Goal: Communication & Community: Answer question/provide support

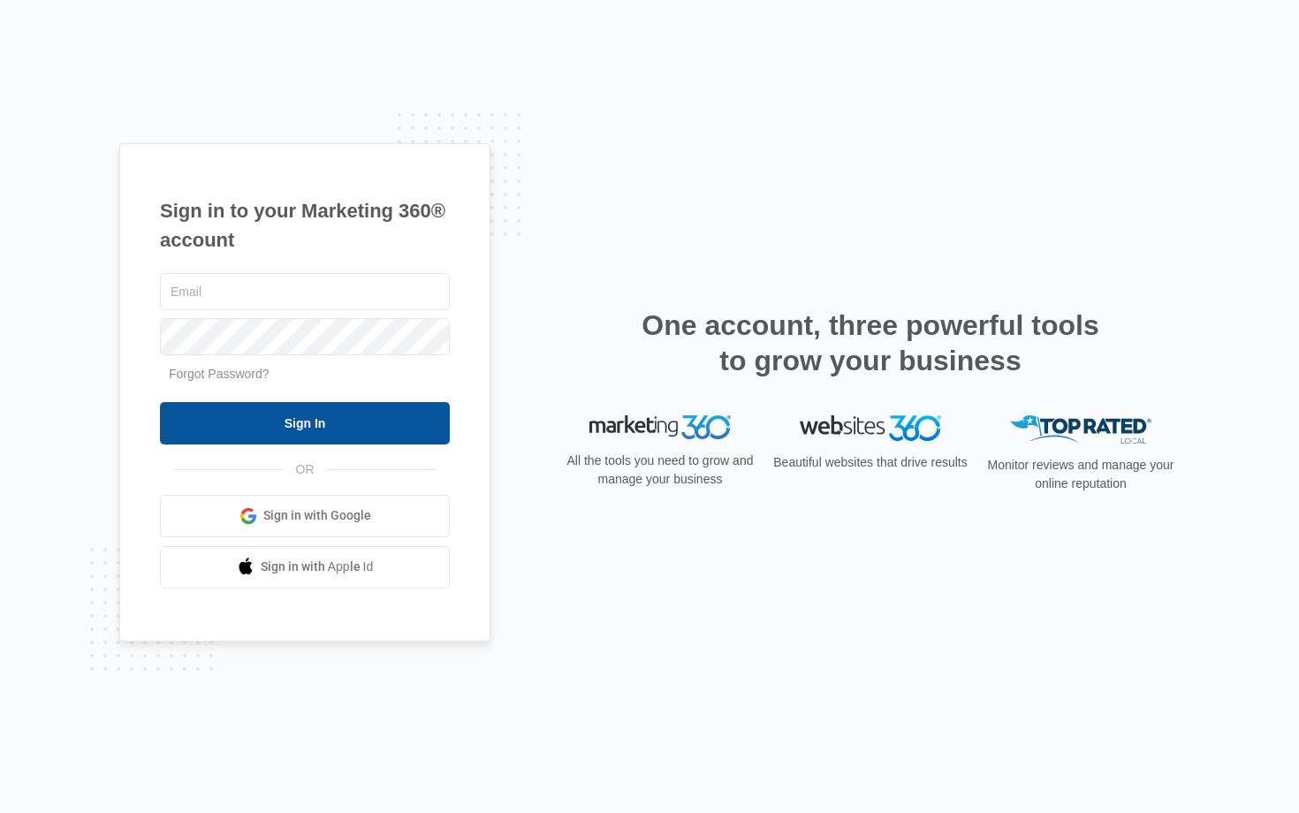
type input "[EMAIL_ADDRESS][DOMAIN_NAME]"
click at [319, 420] on input "Sign In" at bounding box center [305, 423] width 290 height 42
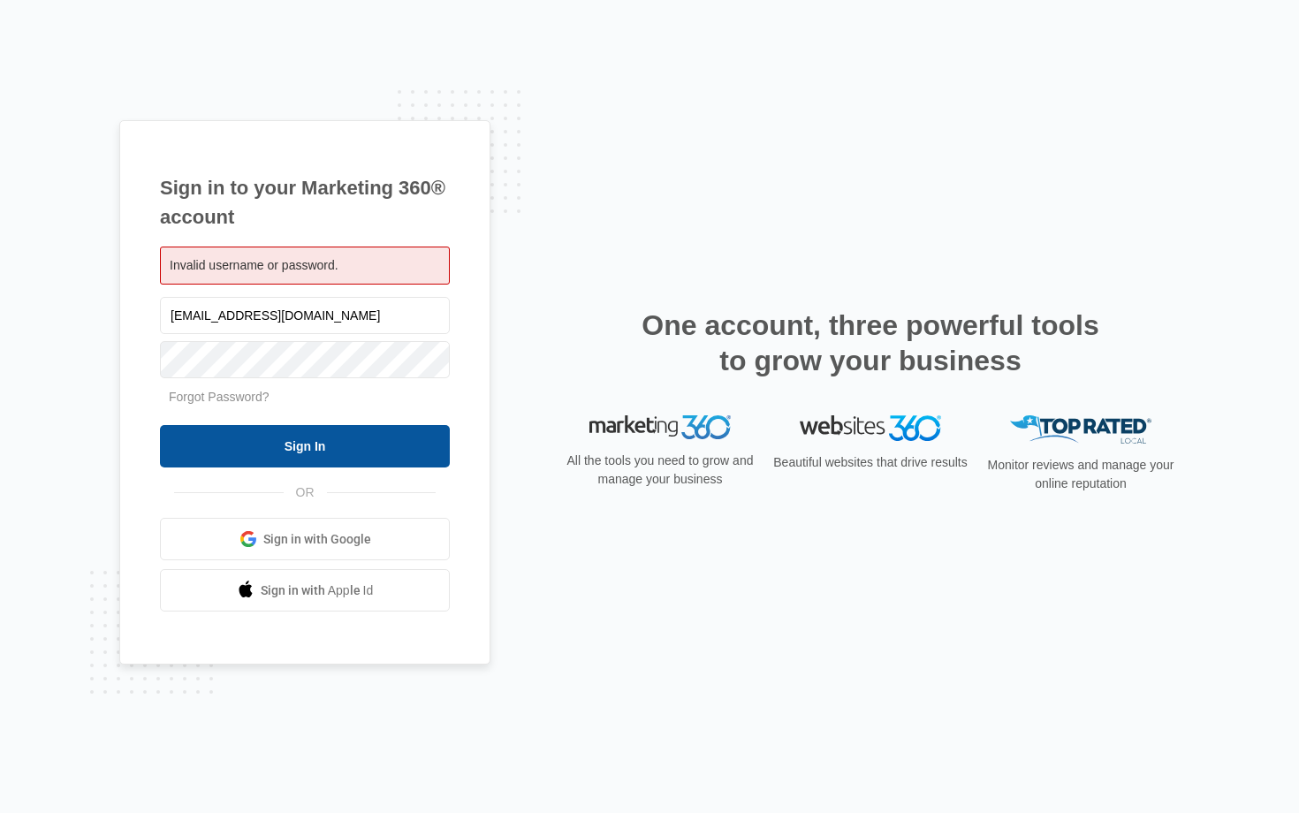
click at [308, 448] on input "Sign In" at bounding box center [305, 446] width 290 height 42
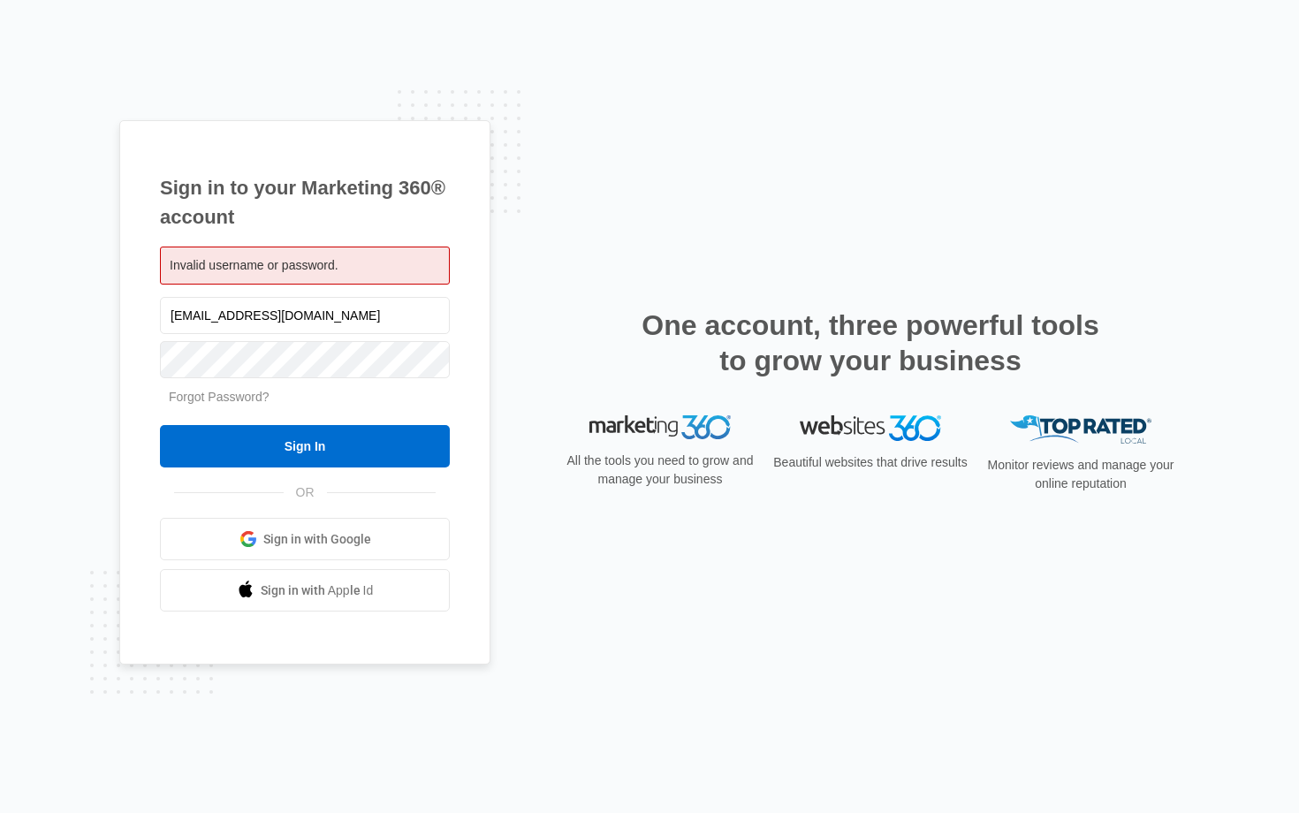
click at [213, 398] on link "Forgot Password?" at bounding box center [219, 397] width 101 height 14
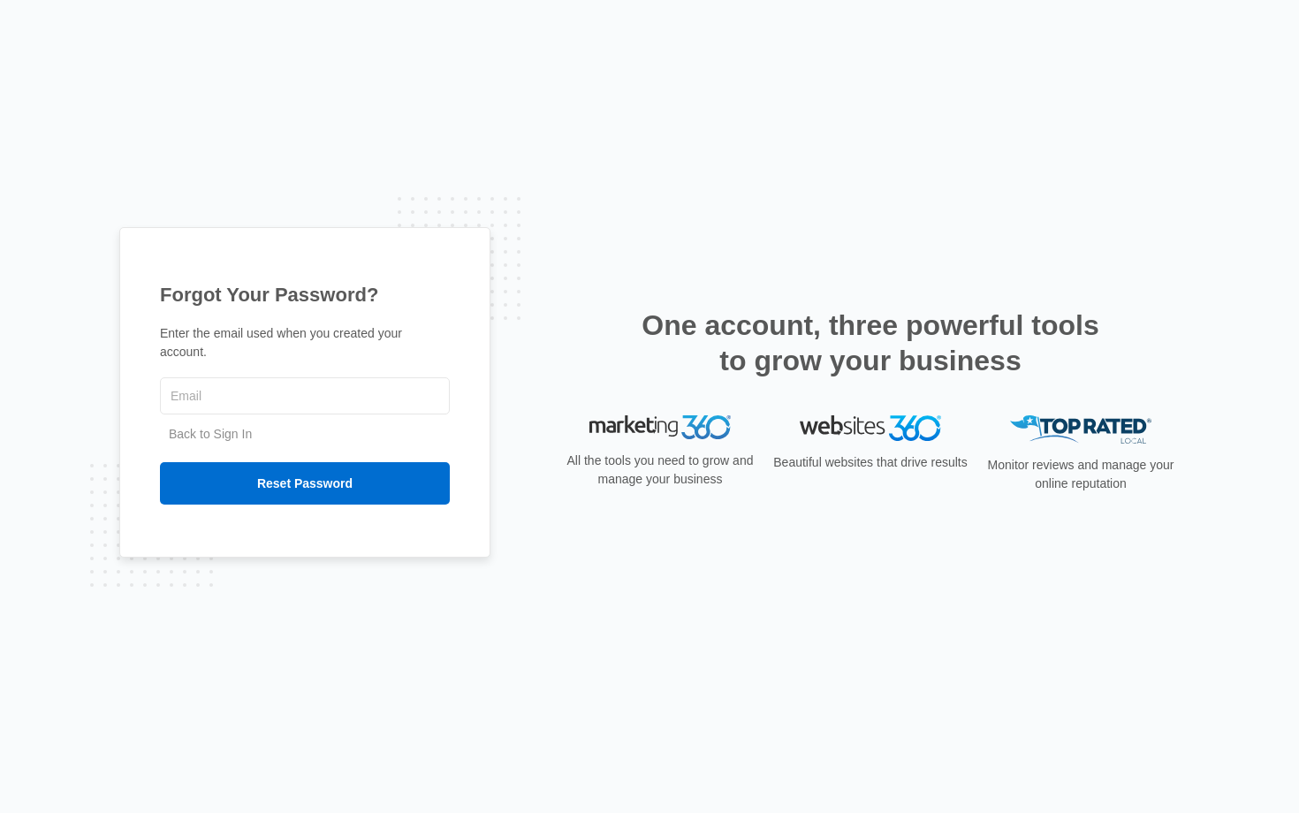
type input "[EMAIL_ADDRESS][DOMAIN_NAME]"
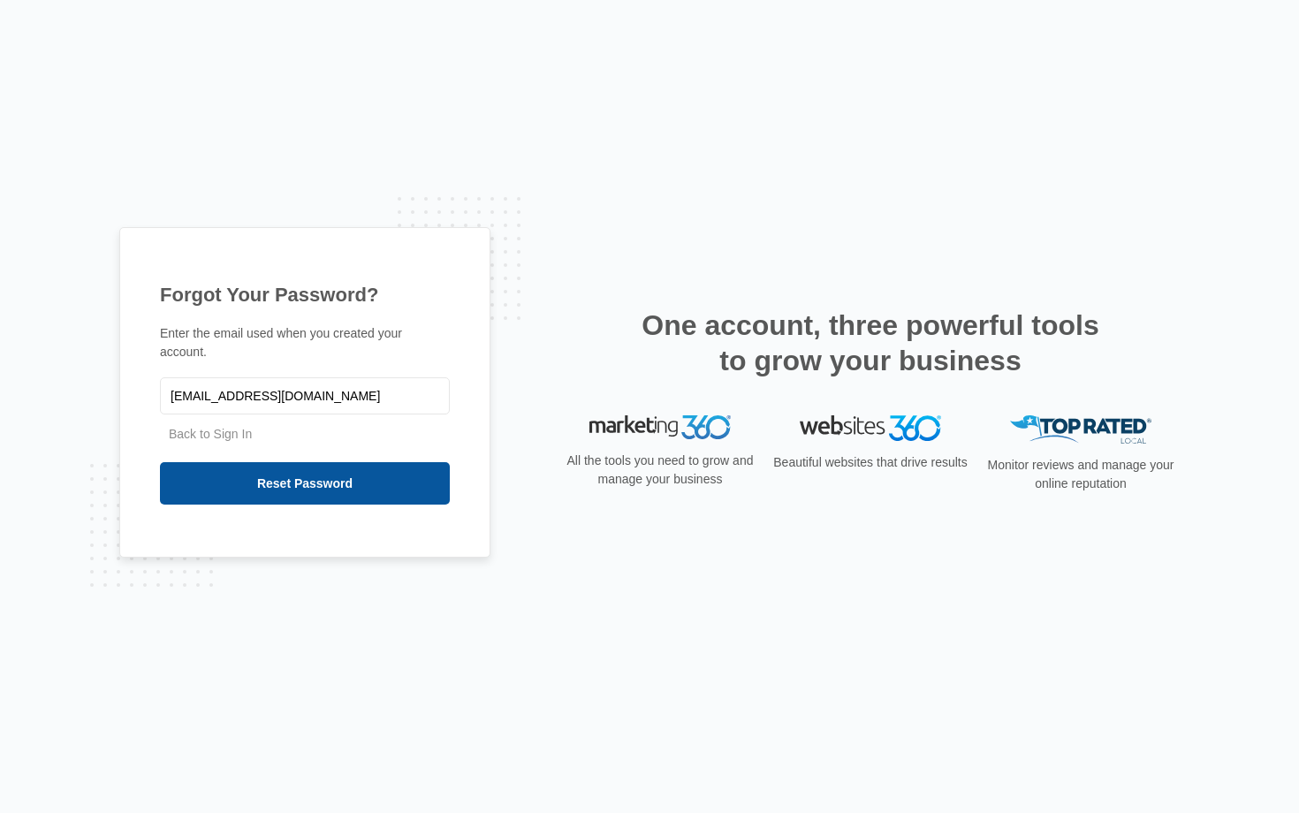
click at [333, 484] on input "Reset Password" at bounding box center [305, 483] width 290 height 42
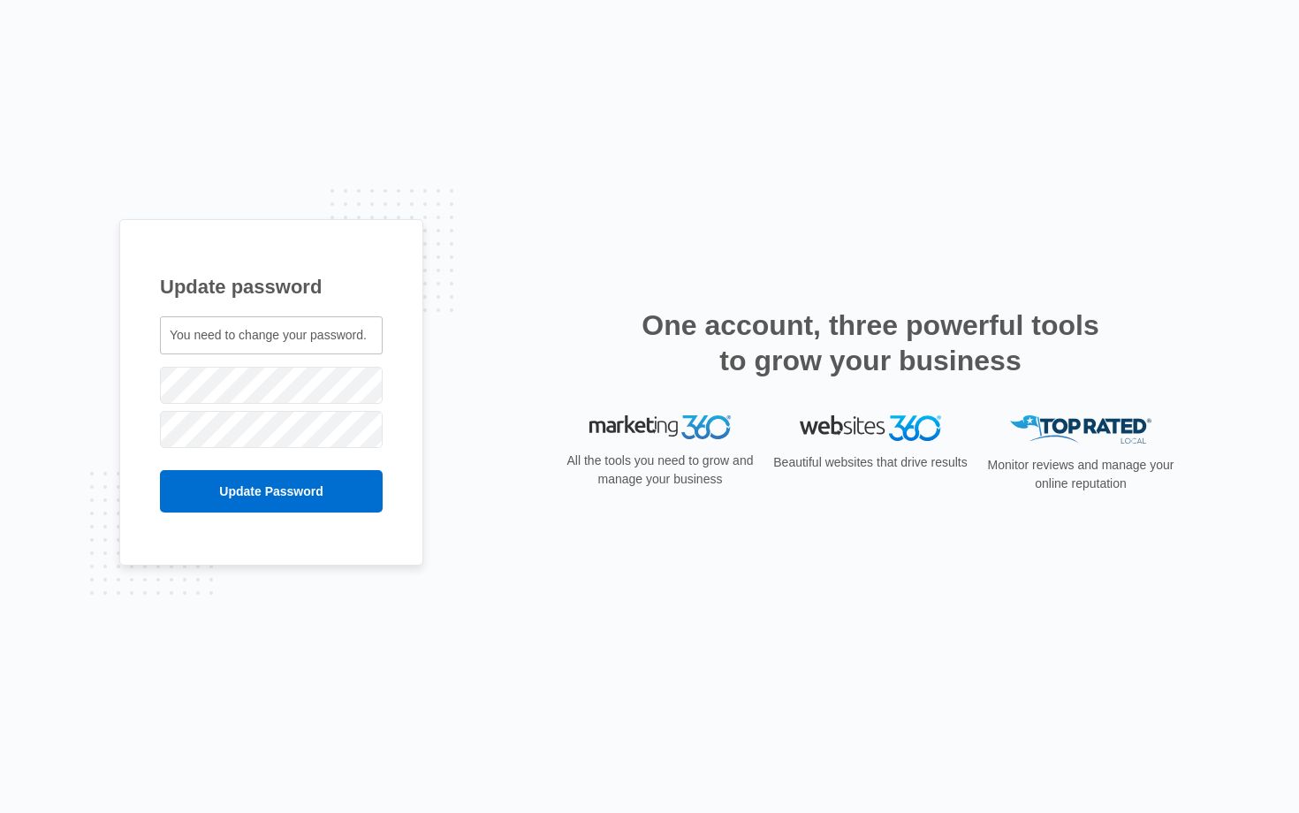
click at [628, 565] on div "Update password You need to change your password. [EMAIL_ADDRESS][DOMAIN_NAME]" at bounding box center [649, 407] width 1060 height 376
click at [291, 497] on input "Update Password" at bounding box center [271, 491] width 223 height 42
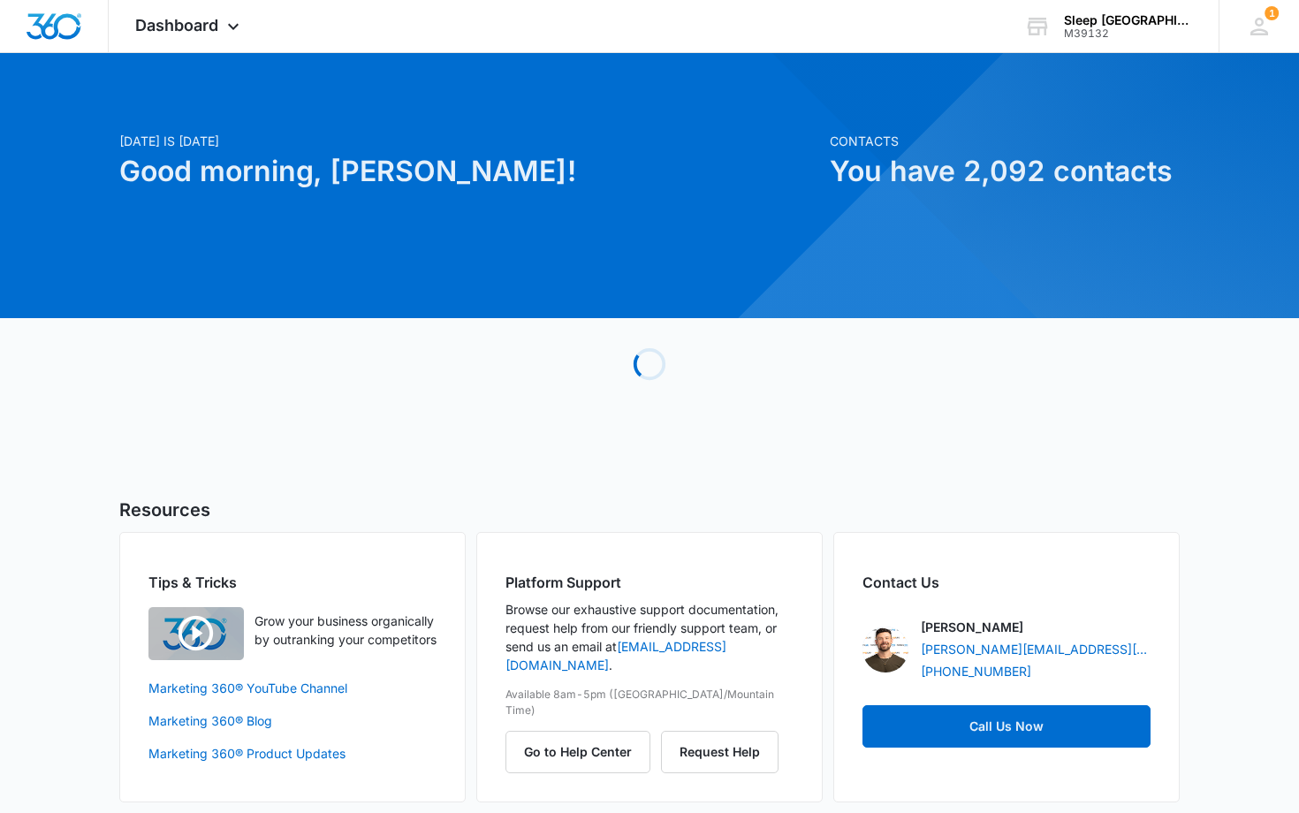
scroll to position [6, 0]
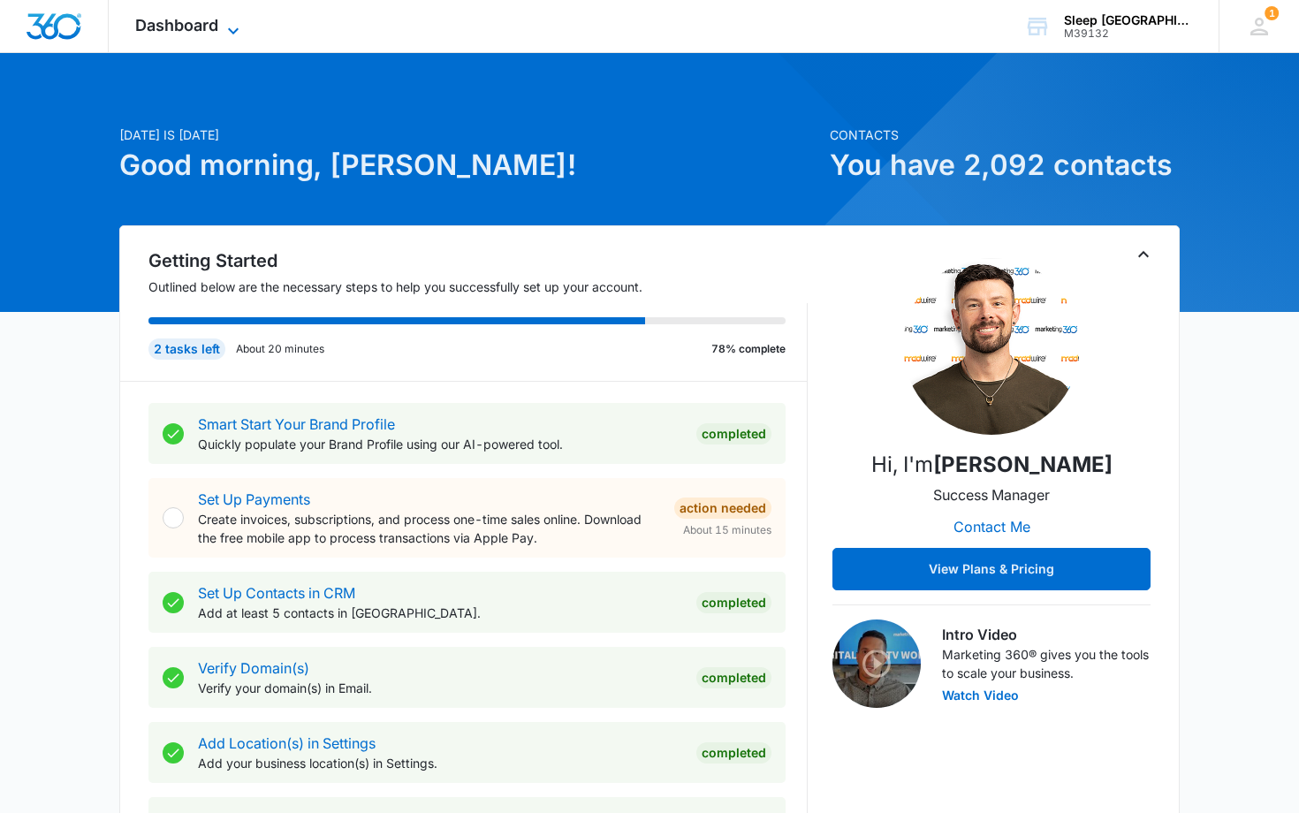
click at [213, 20] on span "Dashboard" at bounding box center [176, 25] width 83 height 19
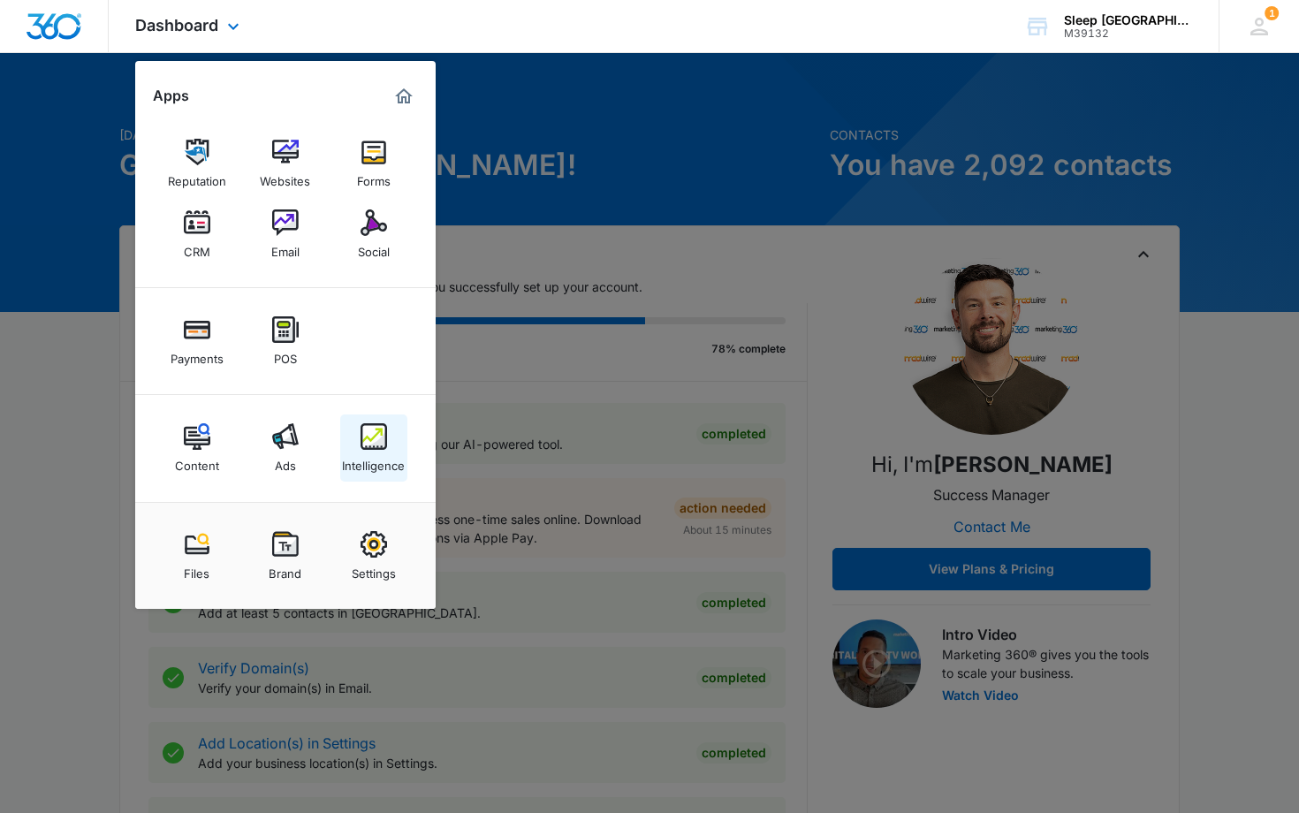
scroll to position [0, 0]
click at [376, 444] on img at bounding box center [374, 436] width 27 height 27
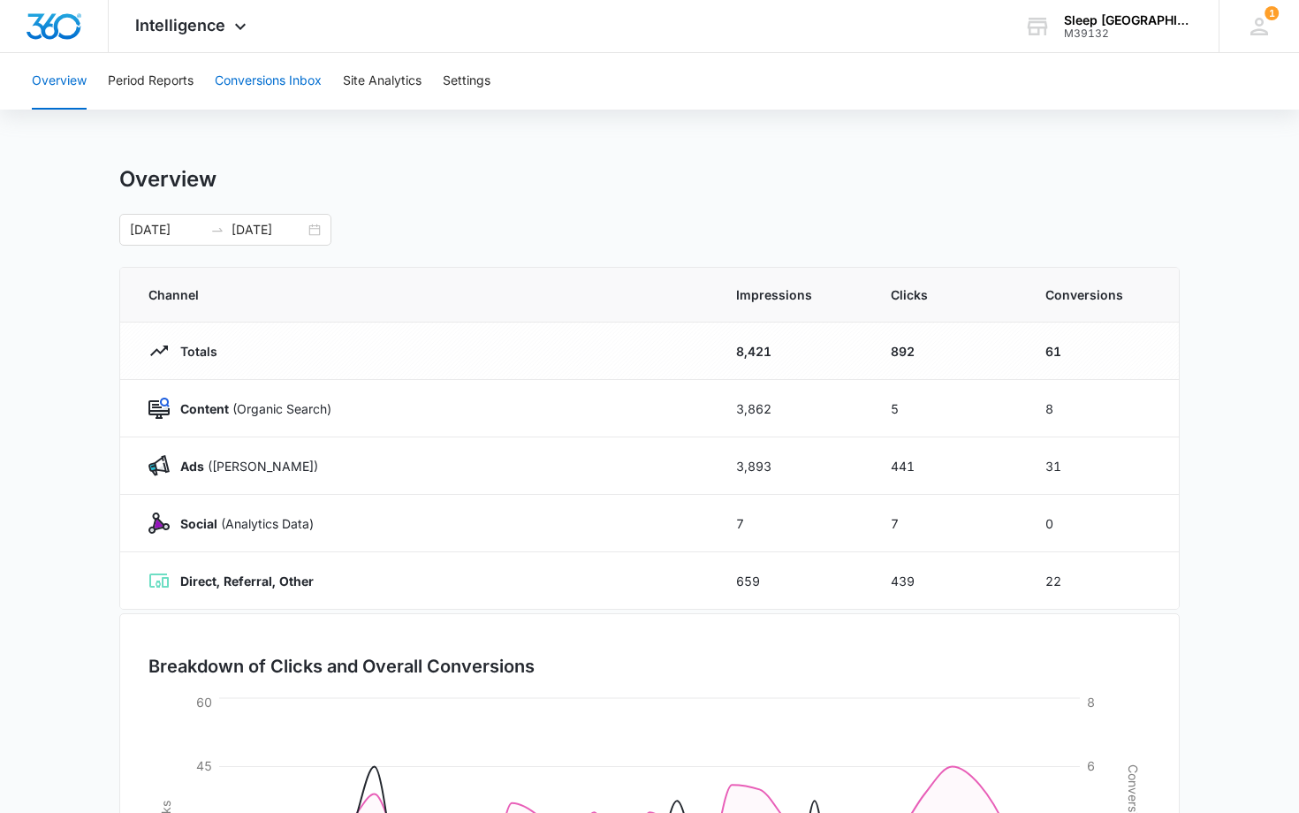
click at [295, 77] on button "Conversions Inbox" at bounding box center [268, 81] width 107 height 57
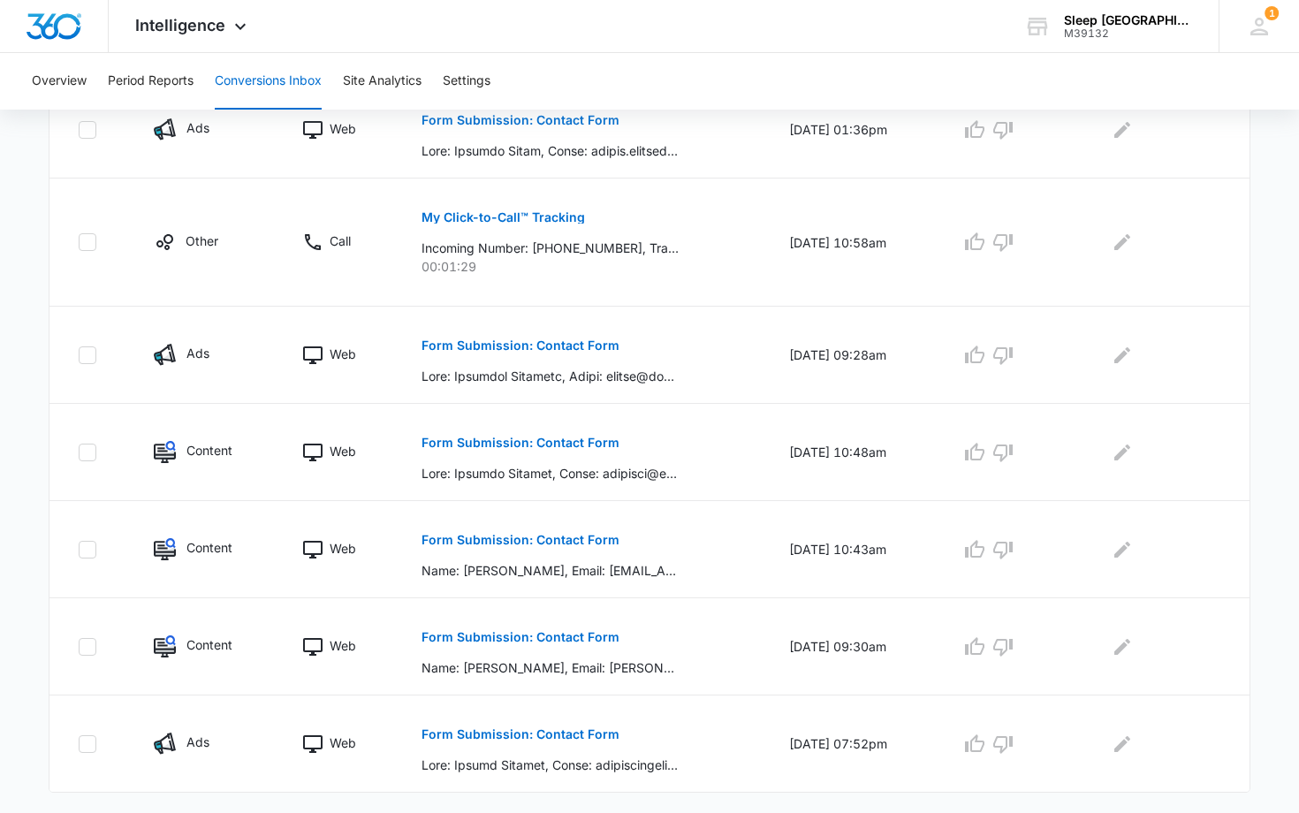
scroll to position [832, 0]
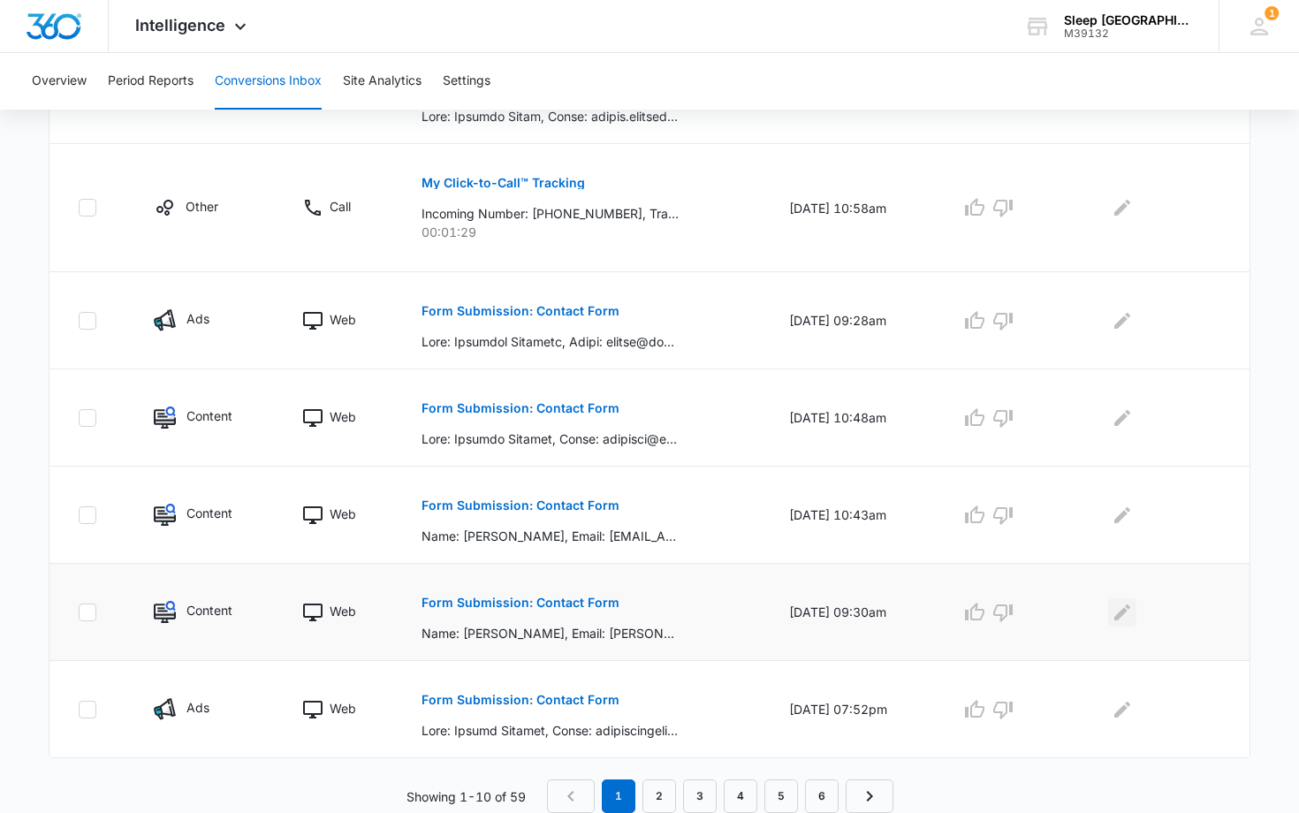
click at [1127, 612] on icon "Edit Comments" at bounding box center [1122, 612] width 16 height 16
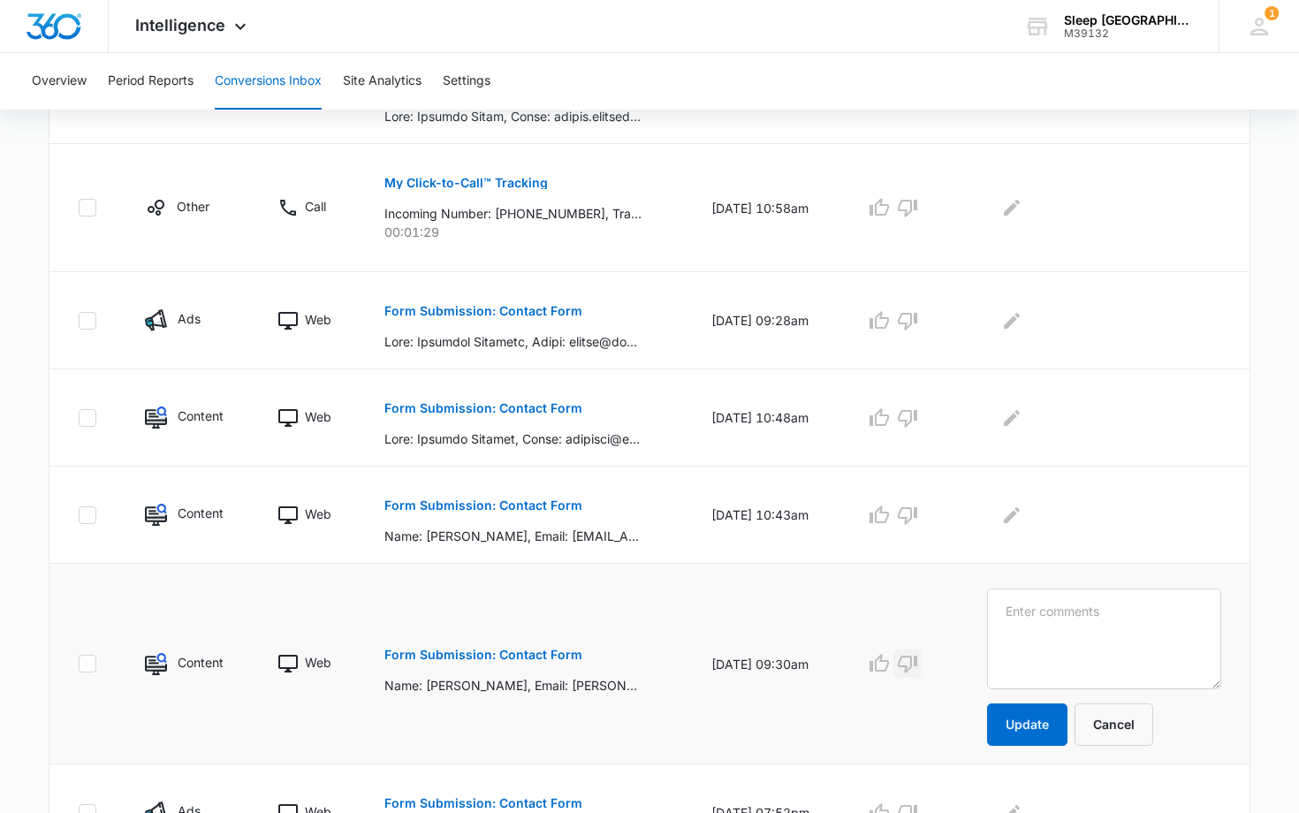
click at [918, 663] on icon "button" at bounding box center [907, 663] width 21 height 21
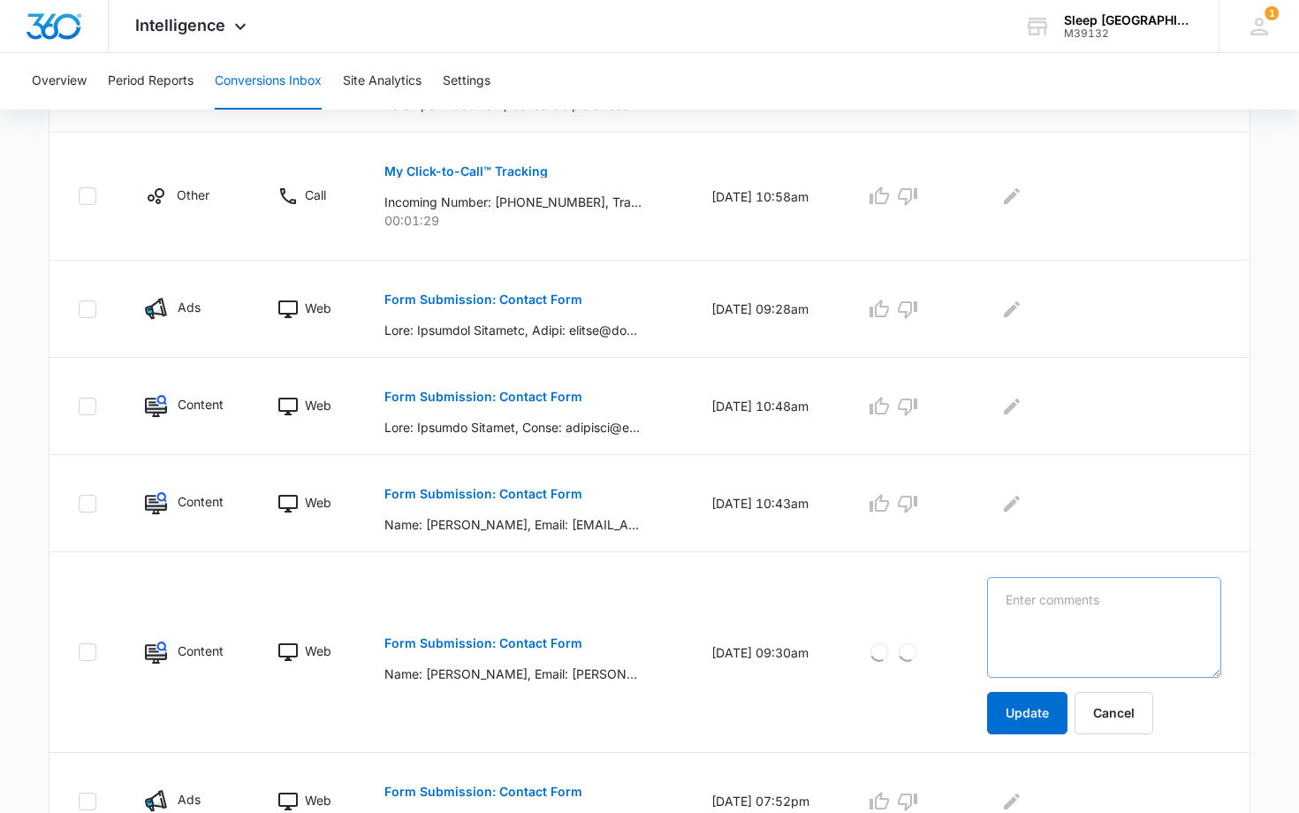
scroll to position [843, 0]
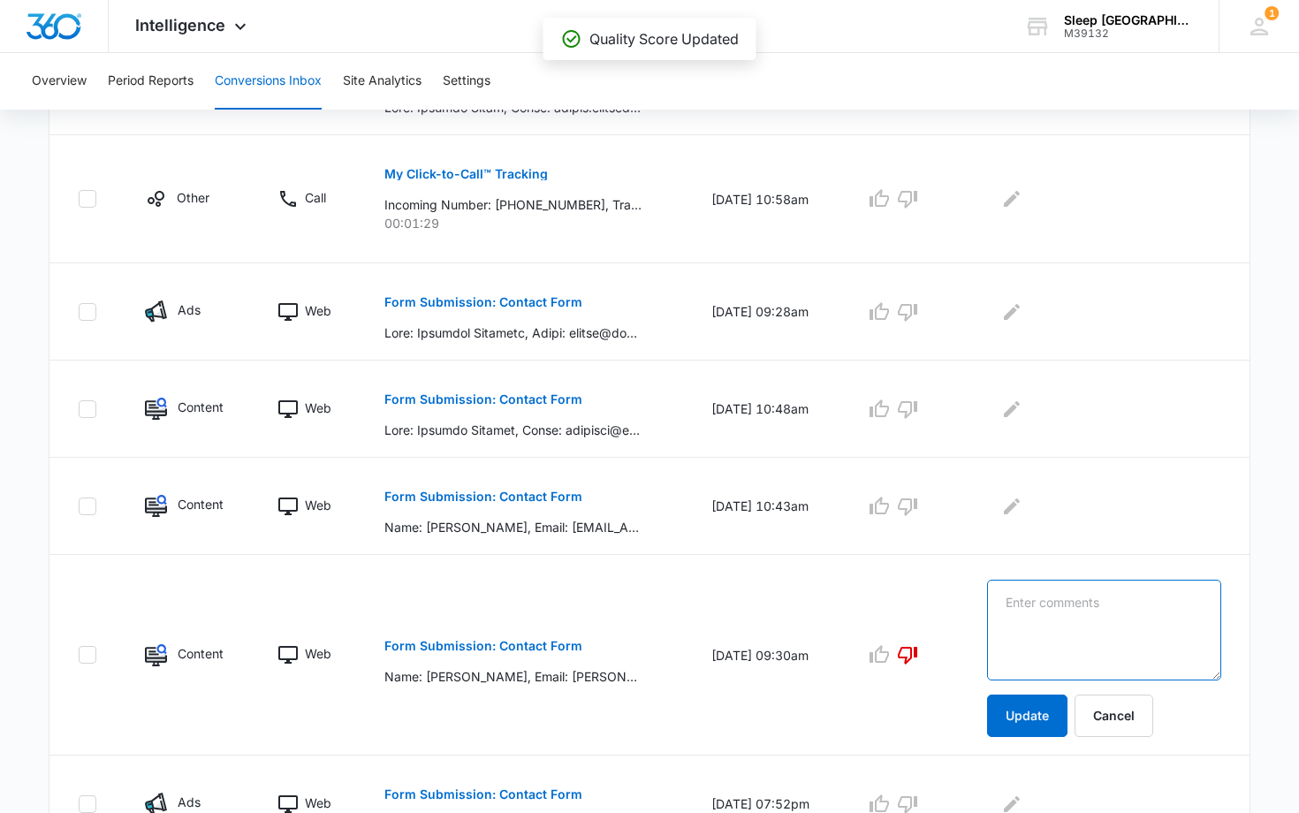
click at [1036, 609] on textarea at bounding box center [1104, 630] width 234 height 101
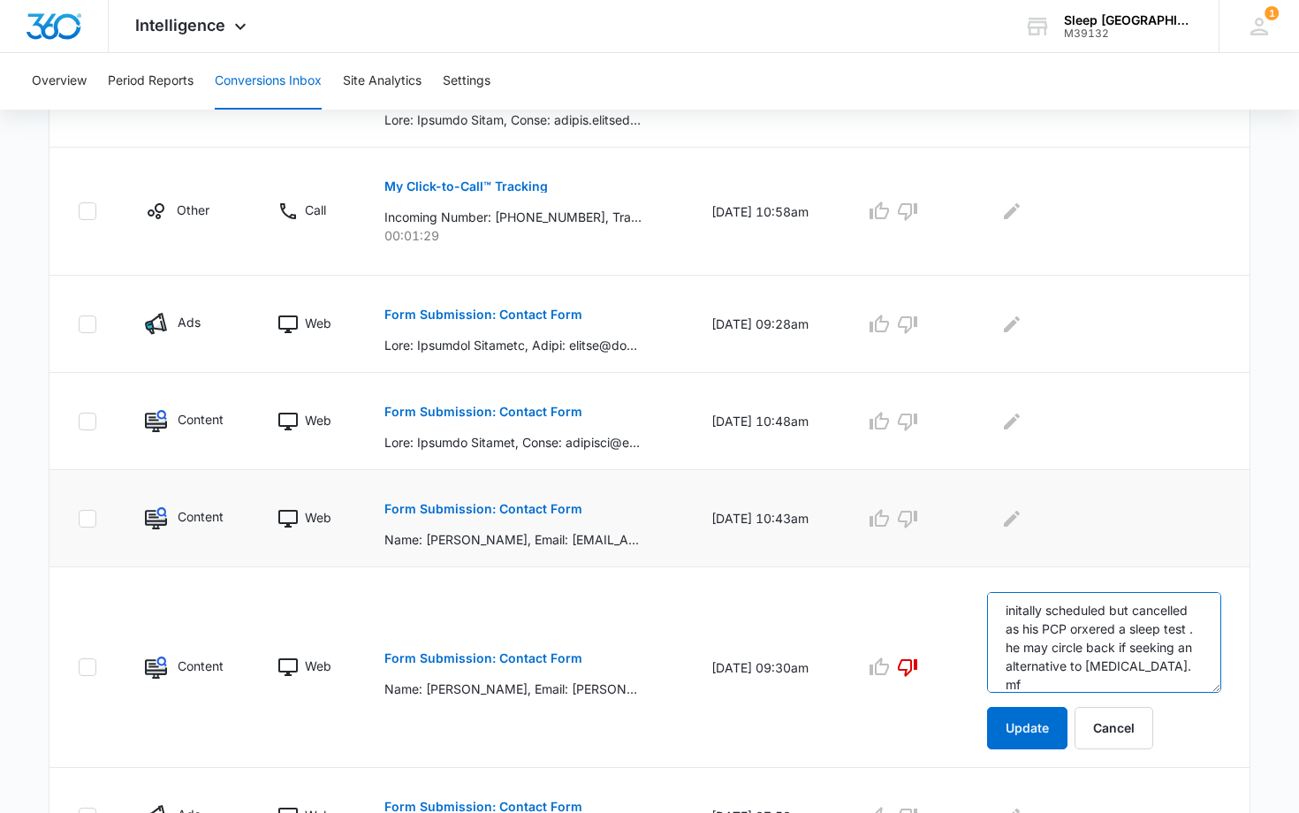
scroll to position [824, 0]
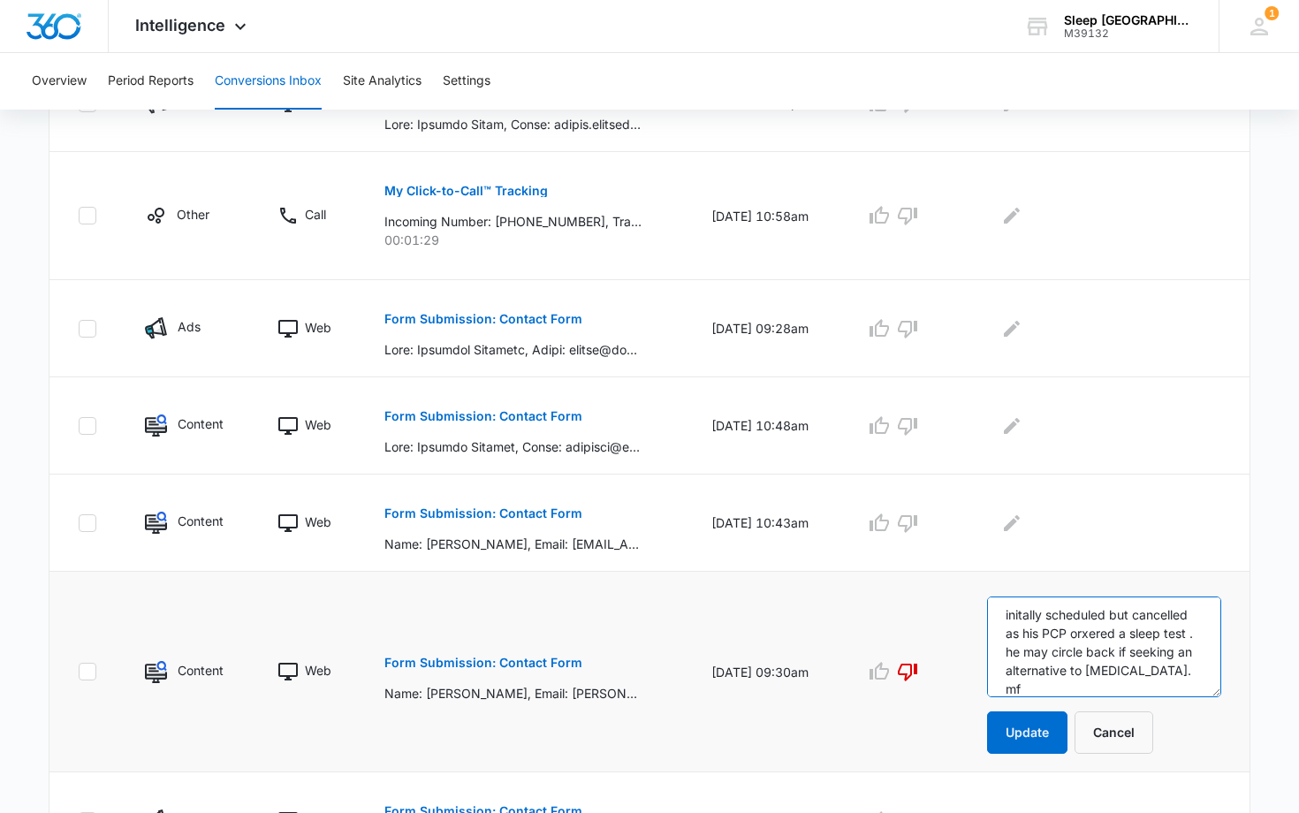
click at [1051, 652] on textarea "initally scheduled but cancelled as his PCP orxered a sleep test . he may circl…" at bounding box center [1104, 646] width 234 height 101
type textarea "initally scheduled but cancelled as his PCP ordered a sleep test . he may circl…"
click at [1067, 735] on button "Update" at bounding box center [1027, 732] width 80 height 42
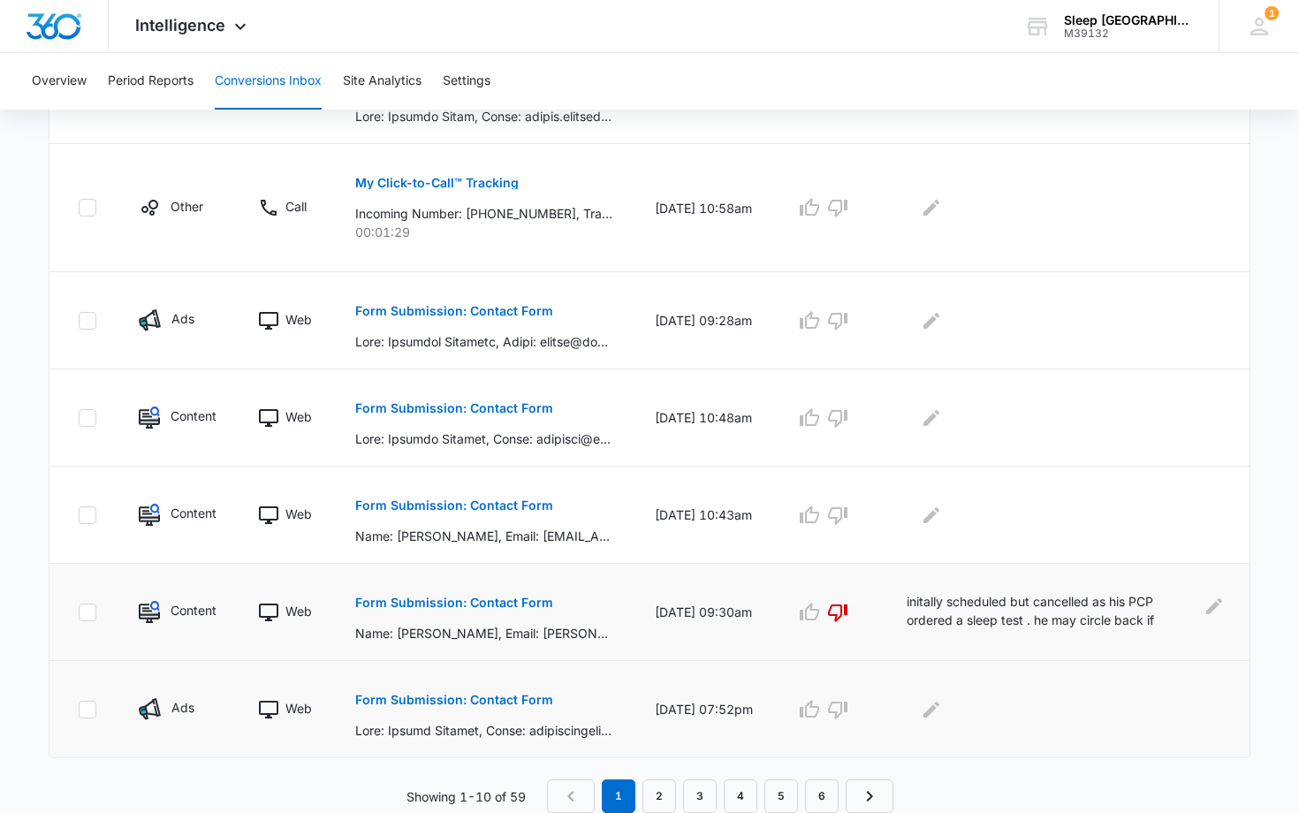
scroll to position [832, 0]
click at [939, 710] on icon "Edit Comments" at bounding box center [931, 709] width 16 height 16
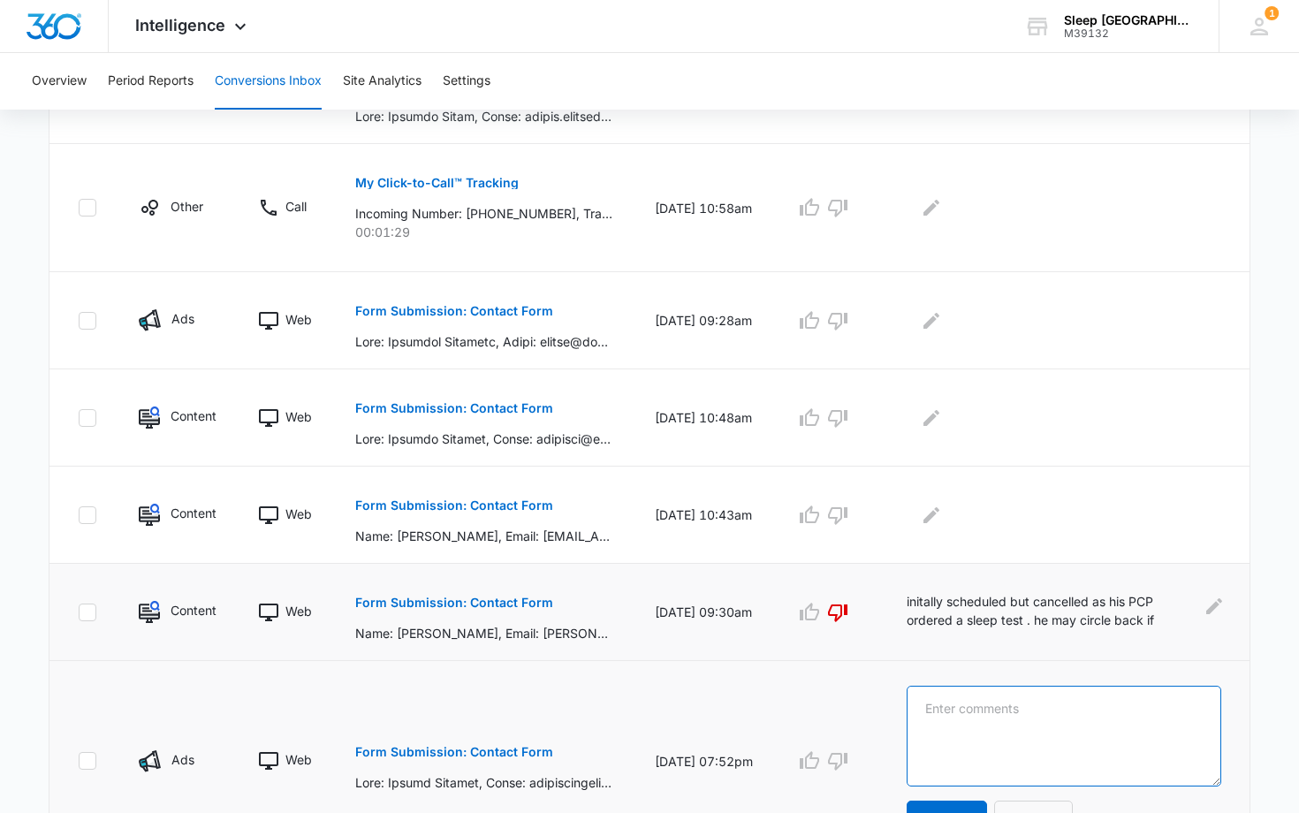
click at [953, 706] on textarea at bounding box center [1064, 736] width 315 height 101
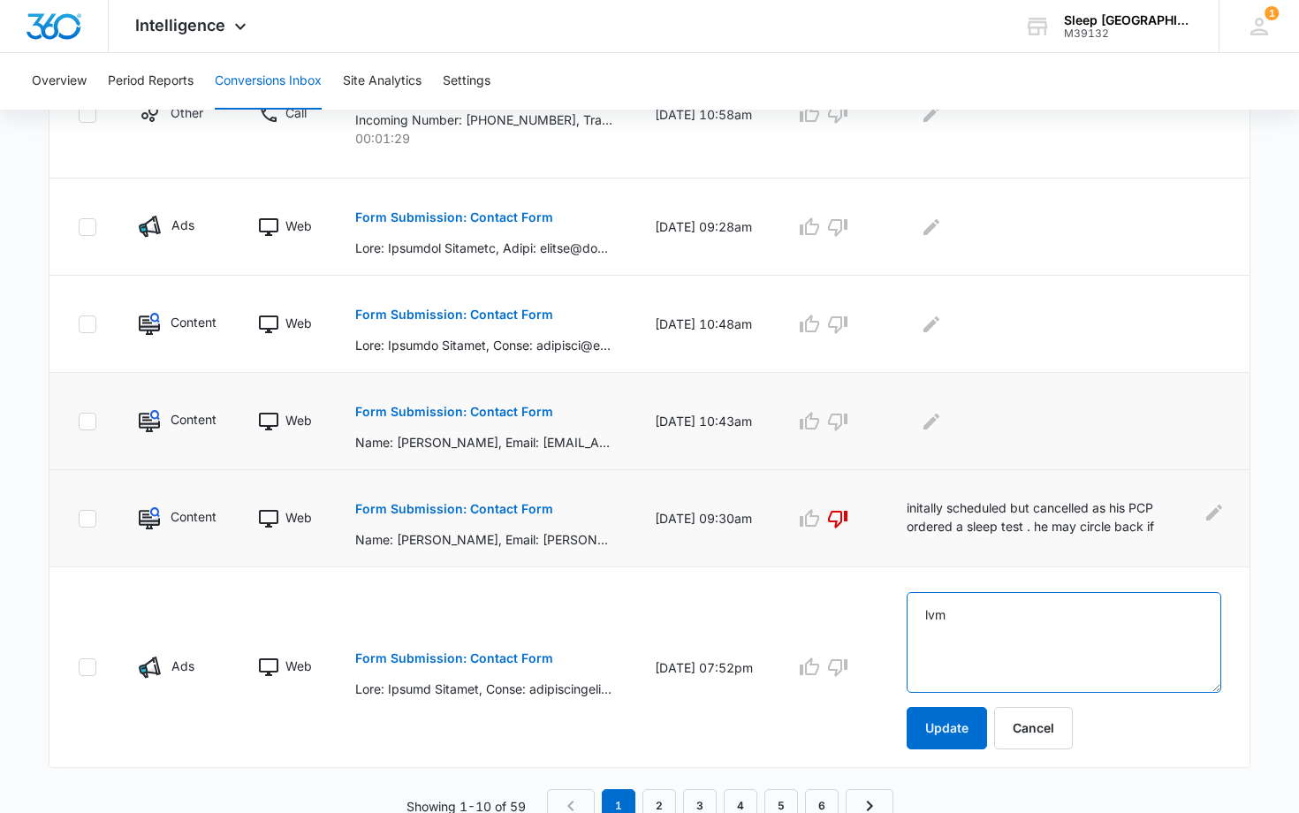
scroll to position [936, 0]
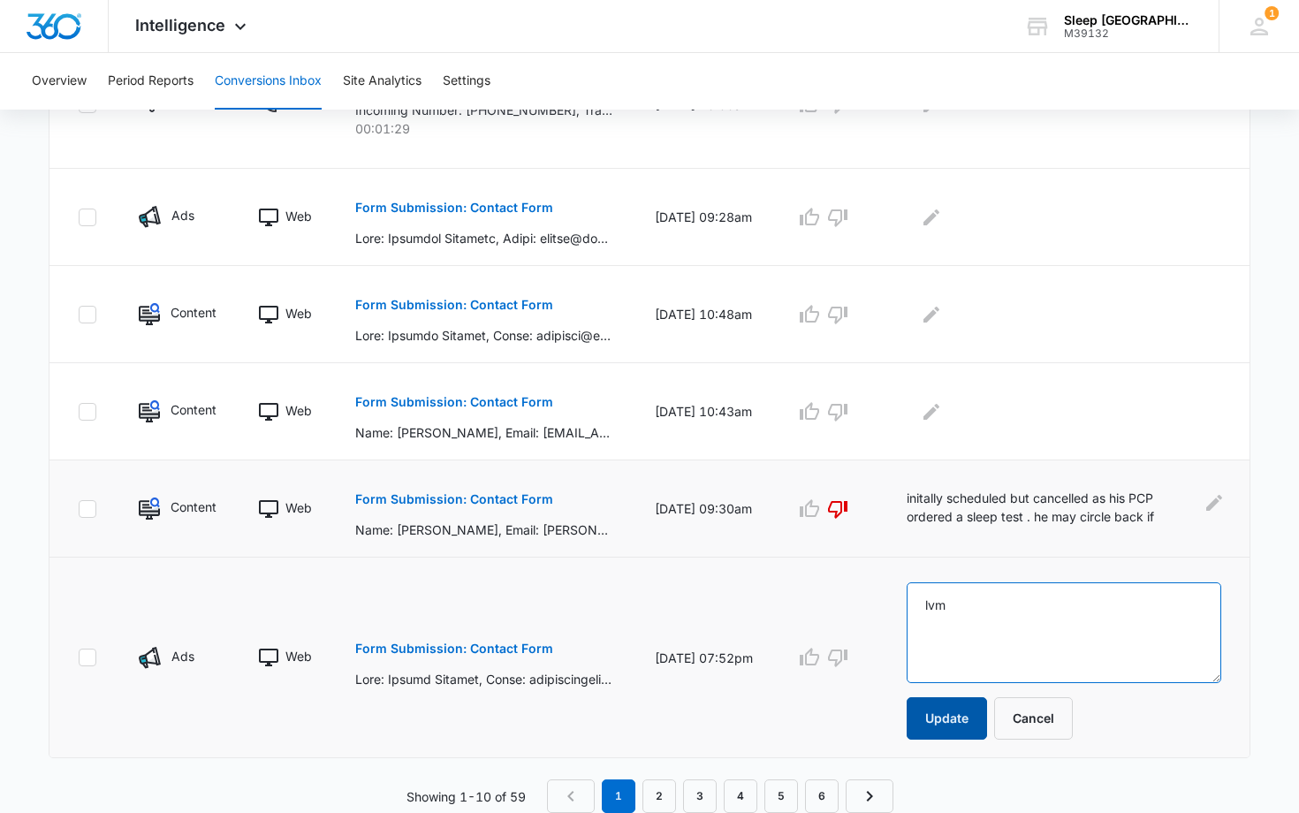
type textarea "lvm"
drag, startPoint x: 955, startPoint y: 721, endPoint x: 962, endPoint y: 700, distance: 22.4
click at [955, 721] on button "Update" at bounding box center [947, 718] width 80 height 42
click at [956, 714] on button "Update" at bounding box center [947, 718] width 80 height 42
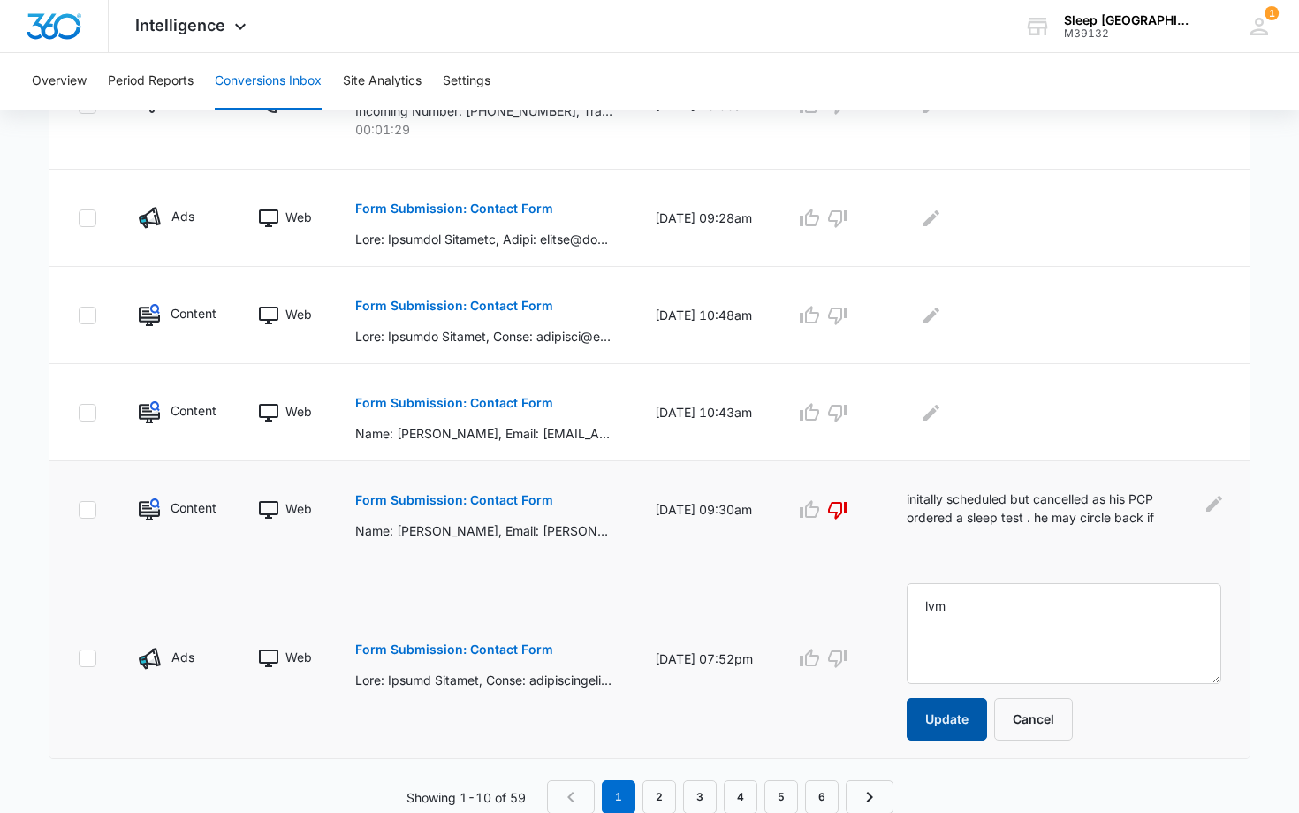
click at [963, 721] on button "Update" at bounding box center [947, 719] width 80 height 42
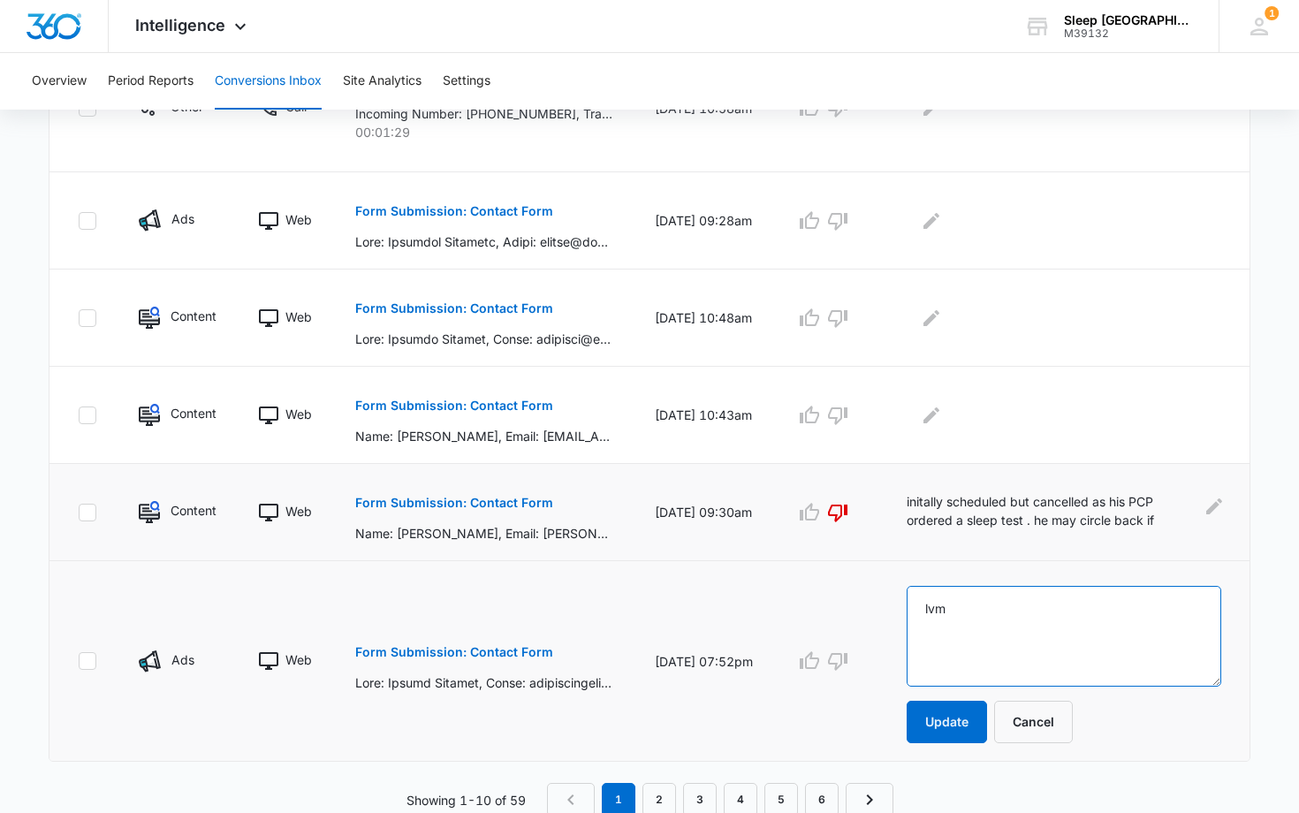
click at [992, 651] on textarea "lvm" at bounding box center [1064, 636] width 315 height 101
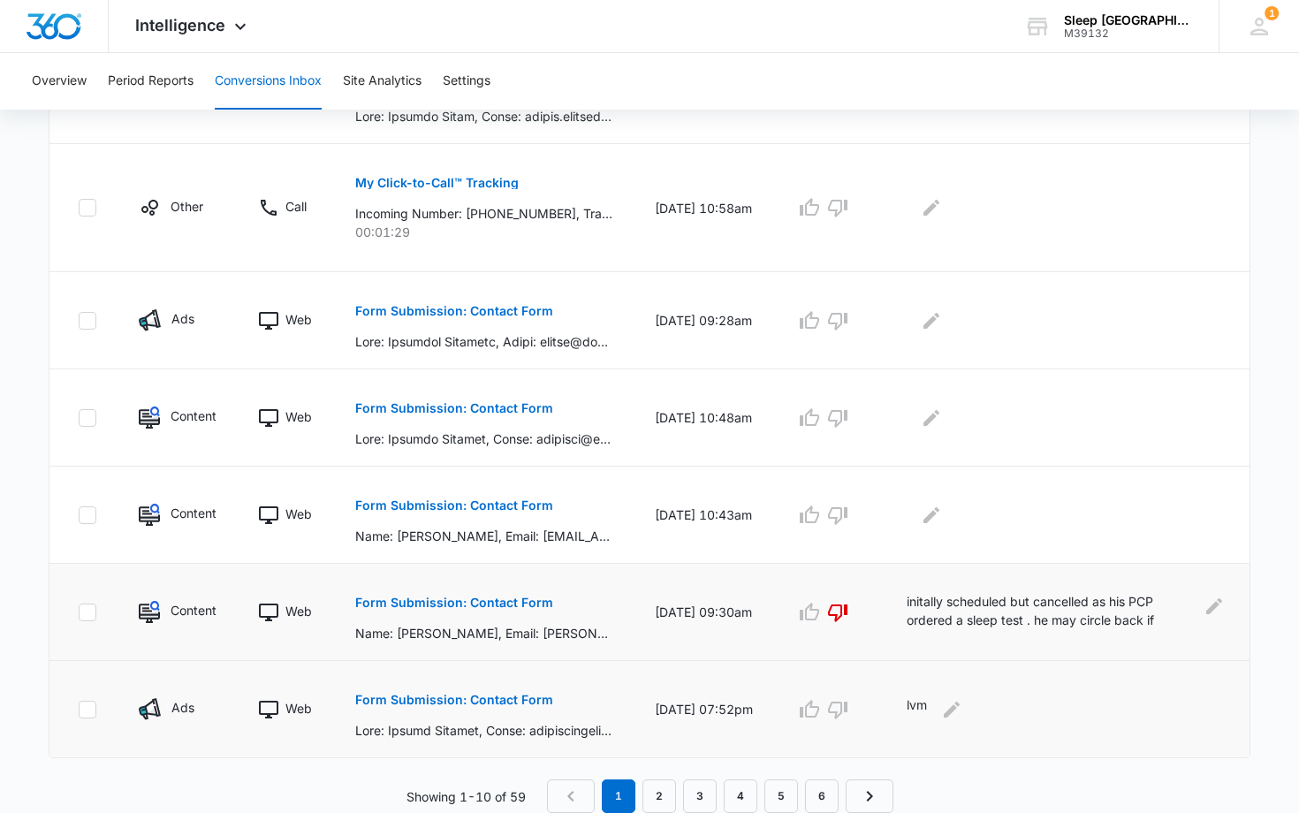
scroll to position [832, 0]
click at [970, 729] on td "lvm" at bounding box center [1067, 709] width 364 height 97
click at [656, 791] on link "2" at bounding box center [659, 796] width 34 height 34
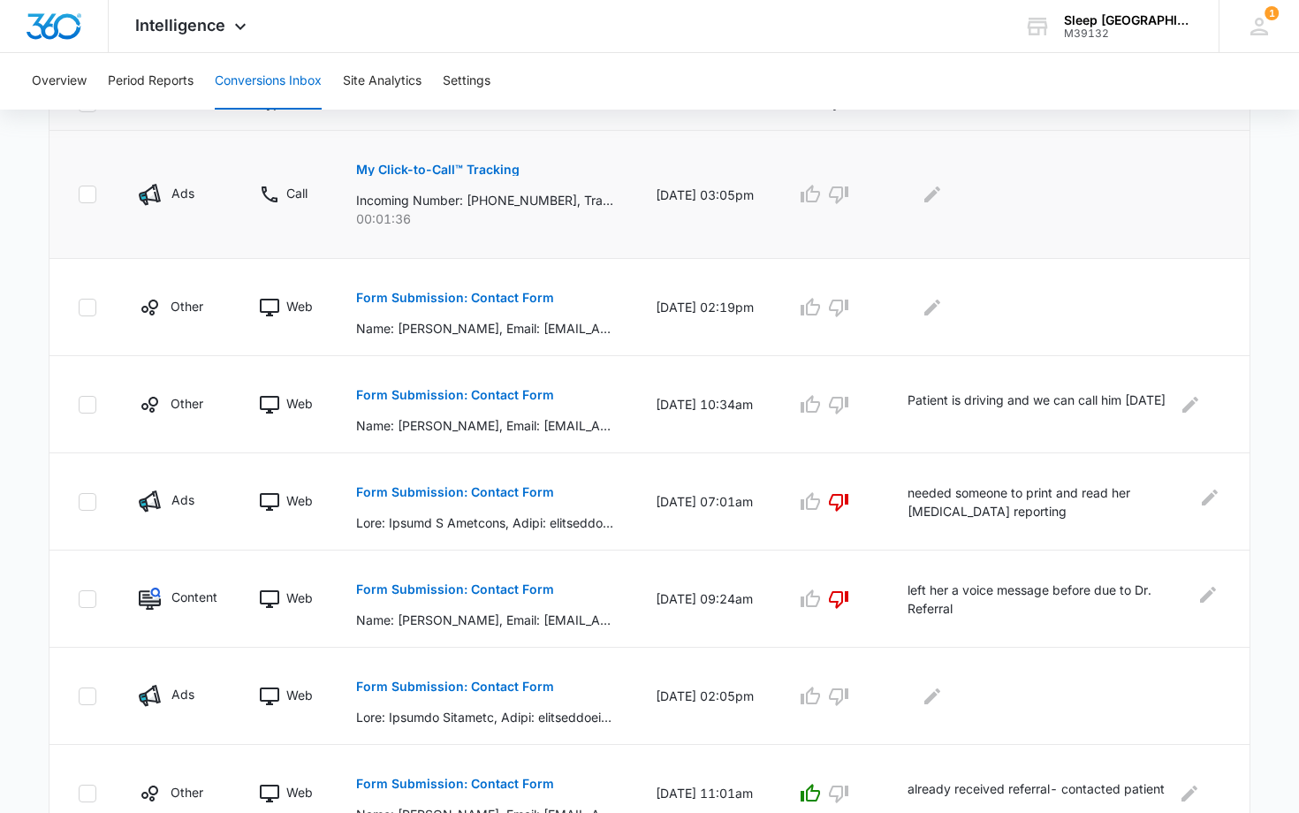
scroll to position [801, 0]
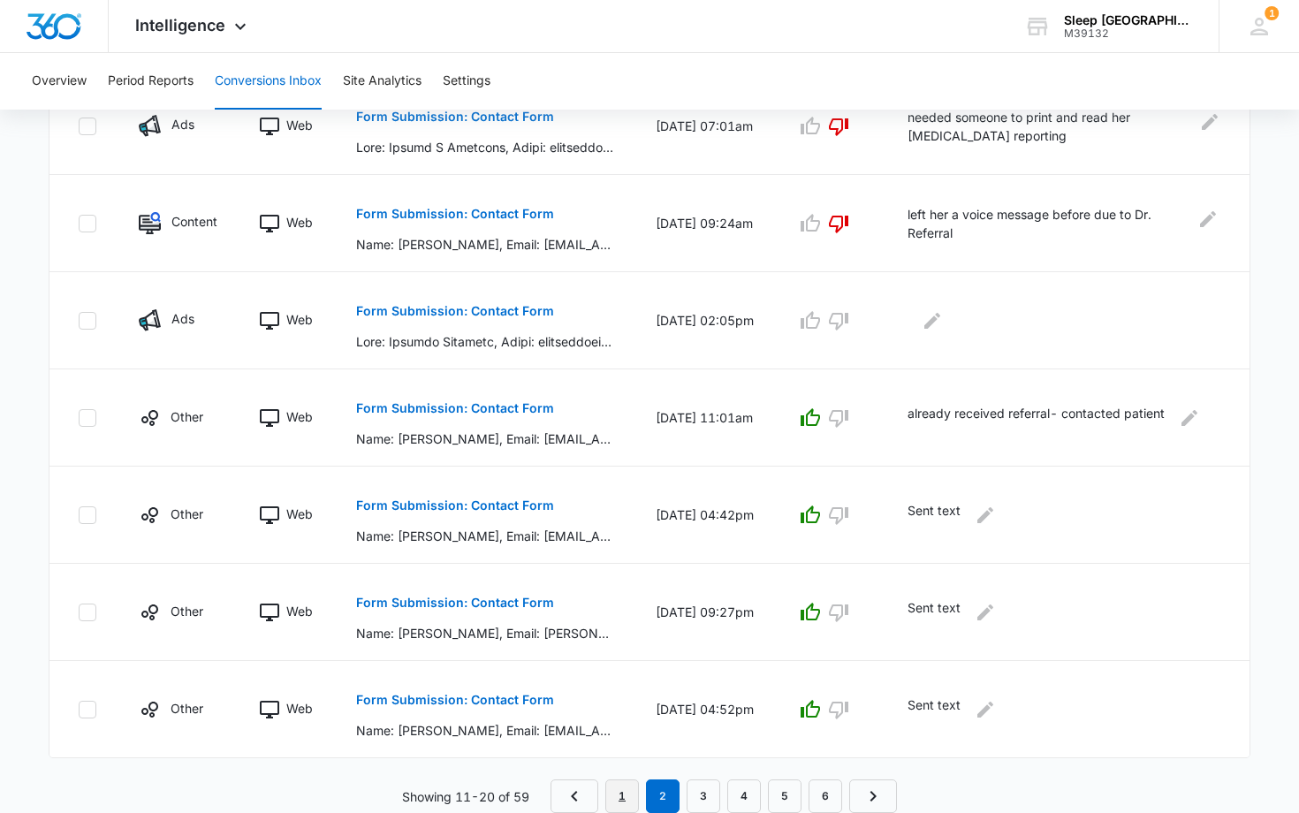
drag, startPoint x: 624, startPoint y: 793, endPoint x: 633, endPoint y: 780, distance: 15.2
click at [624, 792] on link "1" at bounding box center [622, 796] width 34 height 34
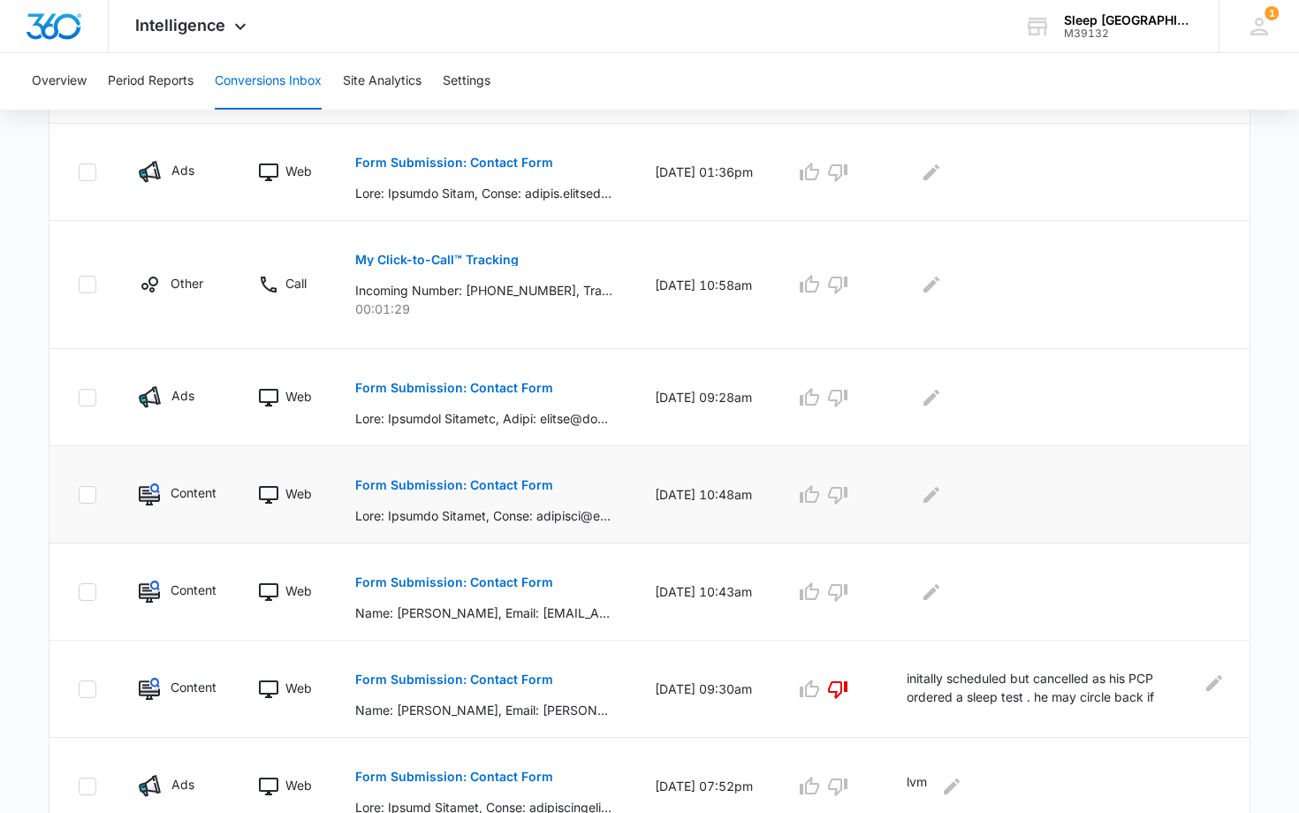
scroll to position [754, 0]
click at [939, 496] on icon "Edit Comments" at bounding box center [931, 496] width 16 height 16
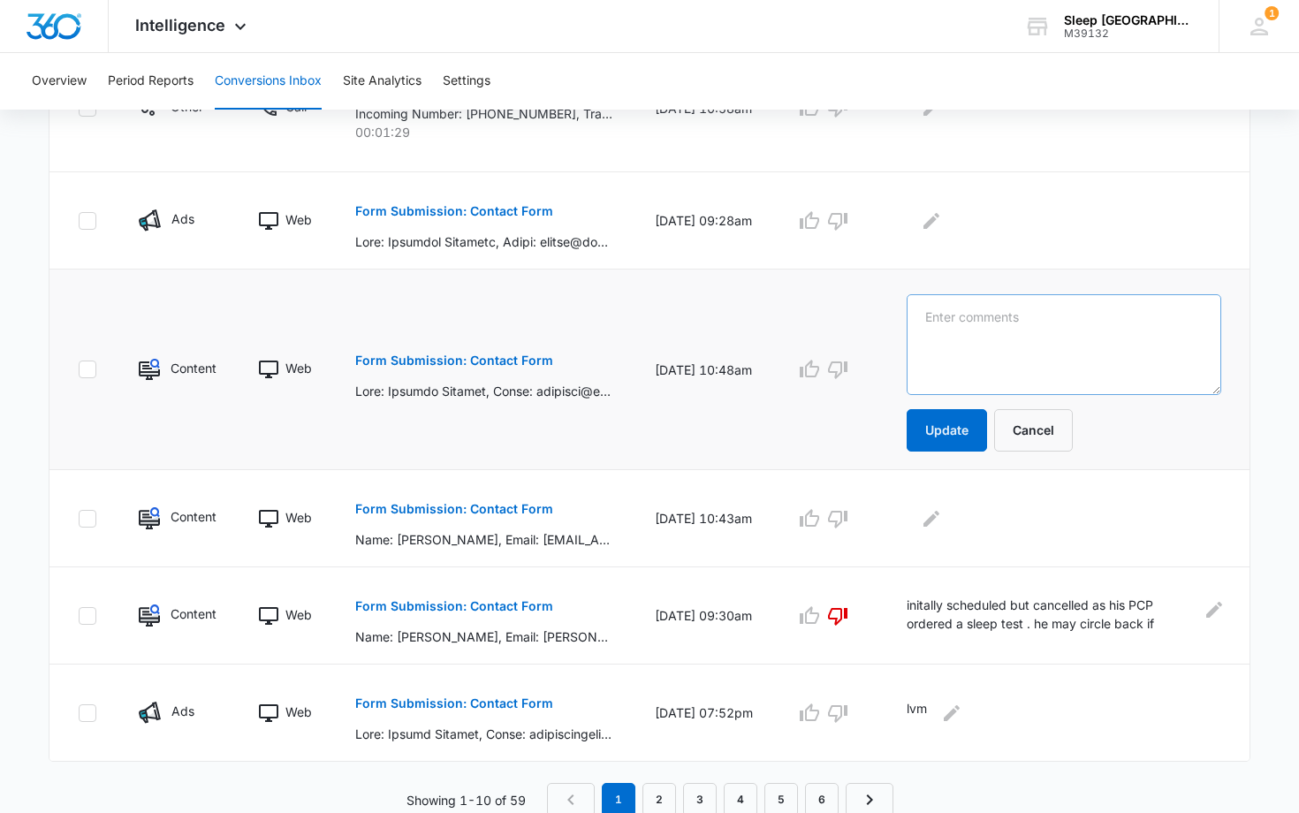
scroll to position [936, 0]
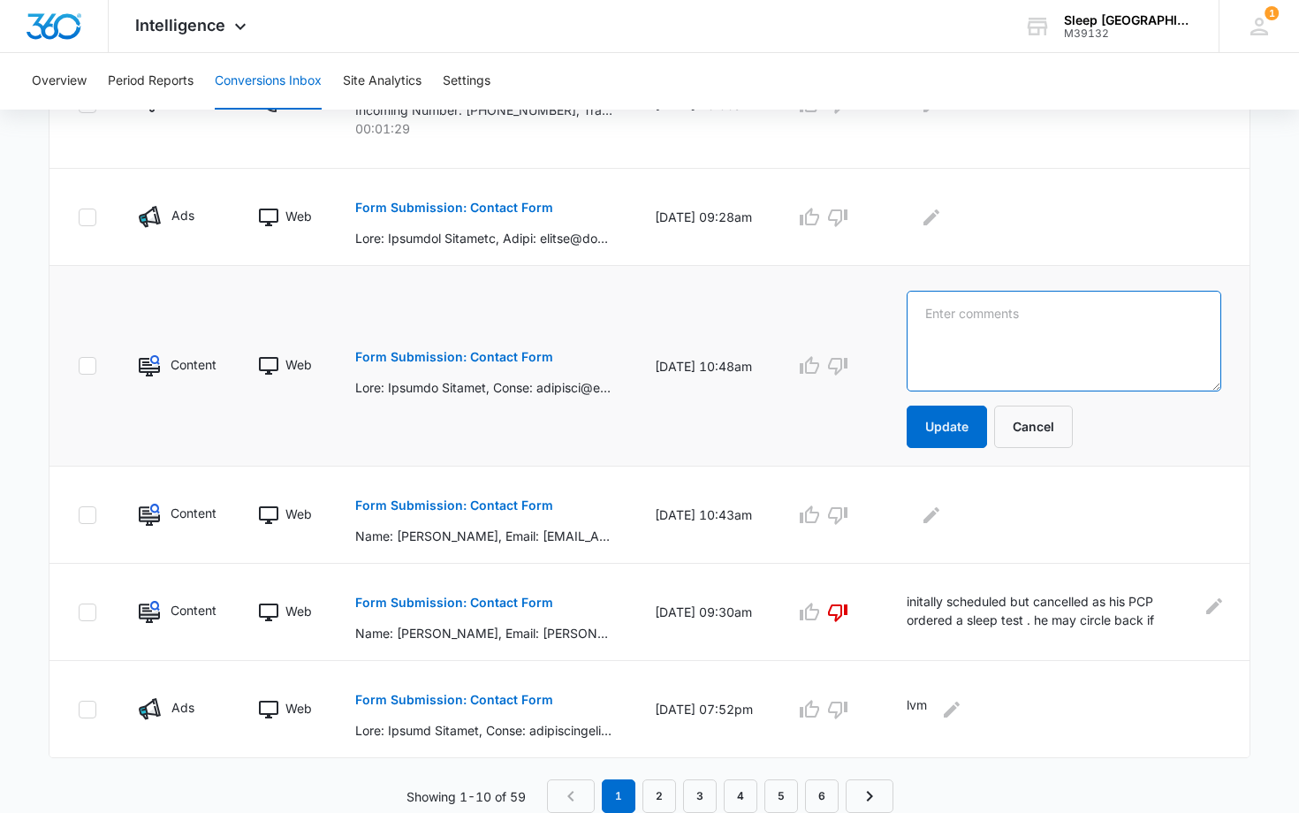
click at [939, 315] on textarea at bounding box center [1064, 341] width 315 height 101
drag, startPoint x: 1091, startPoint y: 317, endPoint x: 926, endPoint y: 309, distance: 165.4
click at [926, 309] on textarea "pt requested we call her" at bounding box center [1064, 341] width 315 height 101
type textarea "nnnote in DW to call her on 8/11."
click at [967, 424] on button "Update" at bounding box center [947, 427] width 80 height 42
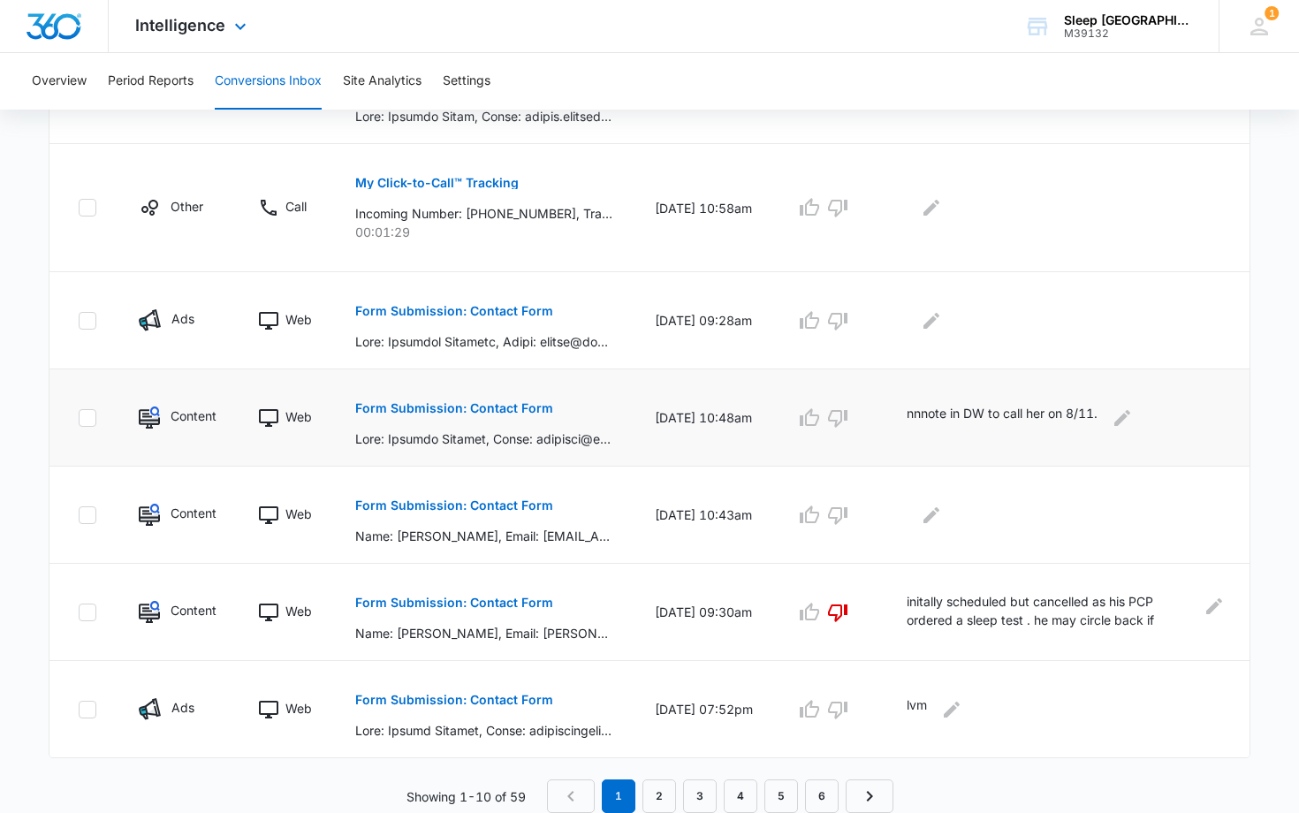
scroll to position [832, 0]
click at [942, 516] on icon "Edit Comments" at bounding box center [931, 515] width 21 height 21
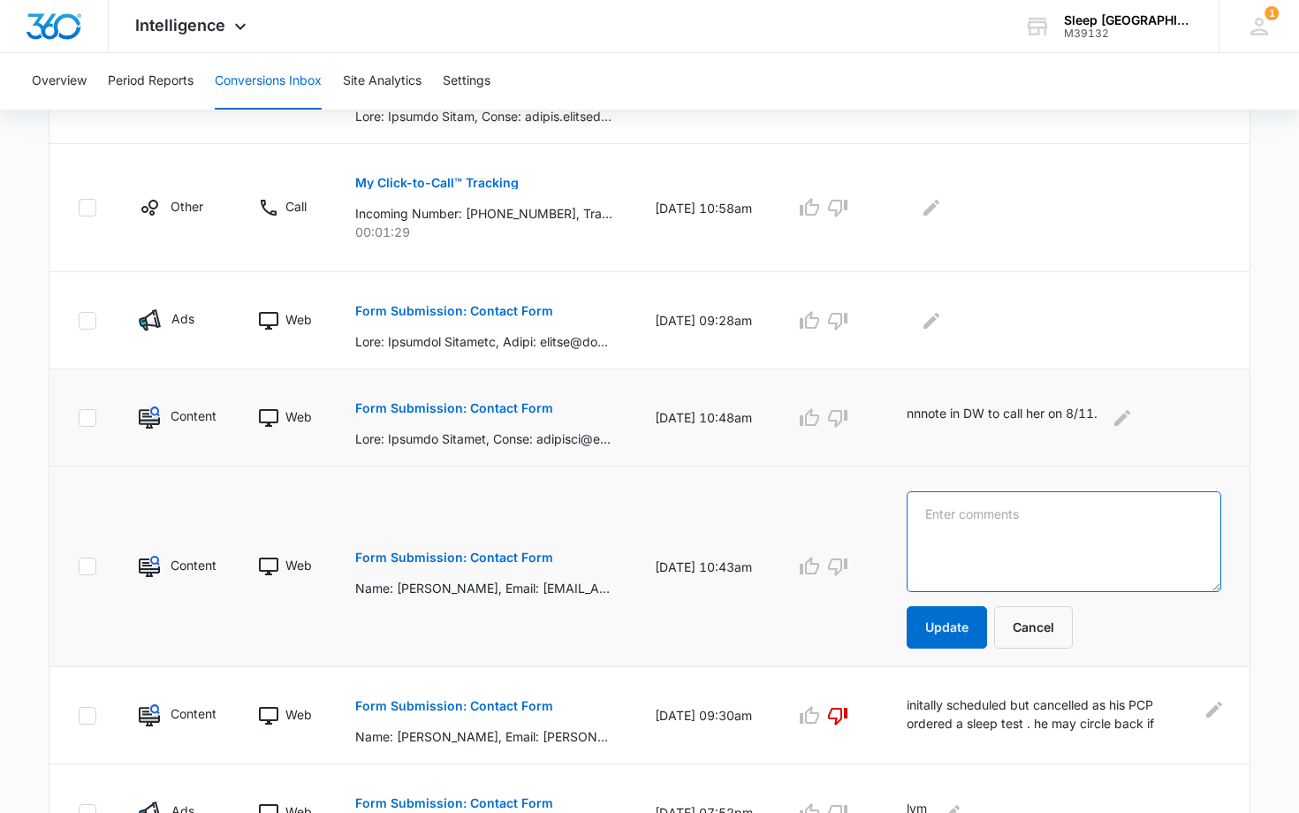
click at [946, 514] on textarea at bounding box center [1064, 541] width 315 height 101
type textarea "lvm 8/7"
click at [969, 628] on button "Update" at bounding box center [947, 627] width 80 height 42
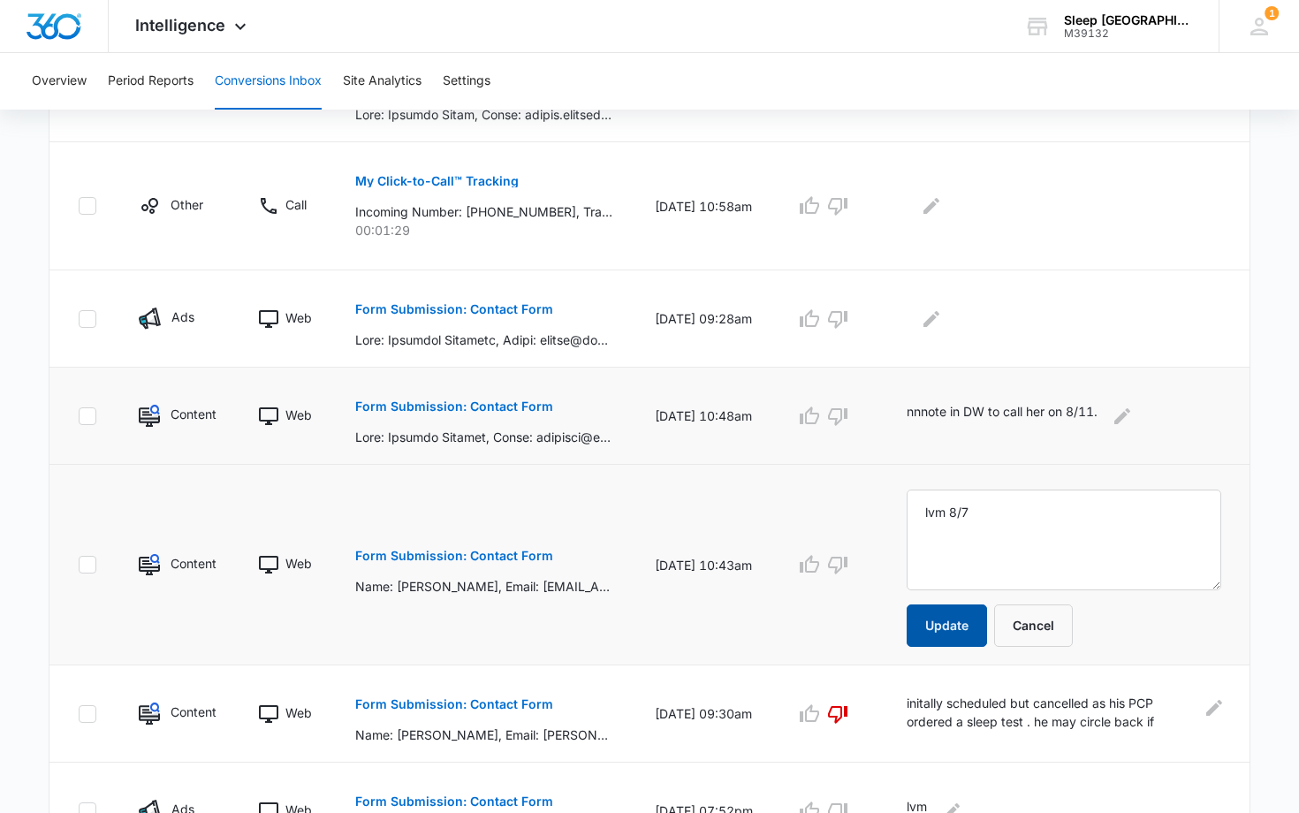
scroll to position [835, 0]
click at [948, 622] on button "Update" at bounding box center [947, 625] width 80 height 42
click at [949, 621] on button "Update" at bounding box center [947, 625] width 80 height 42
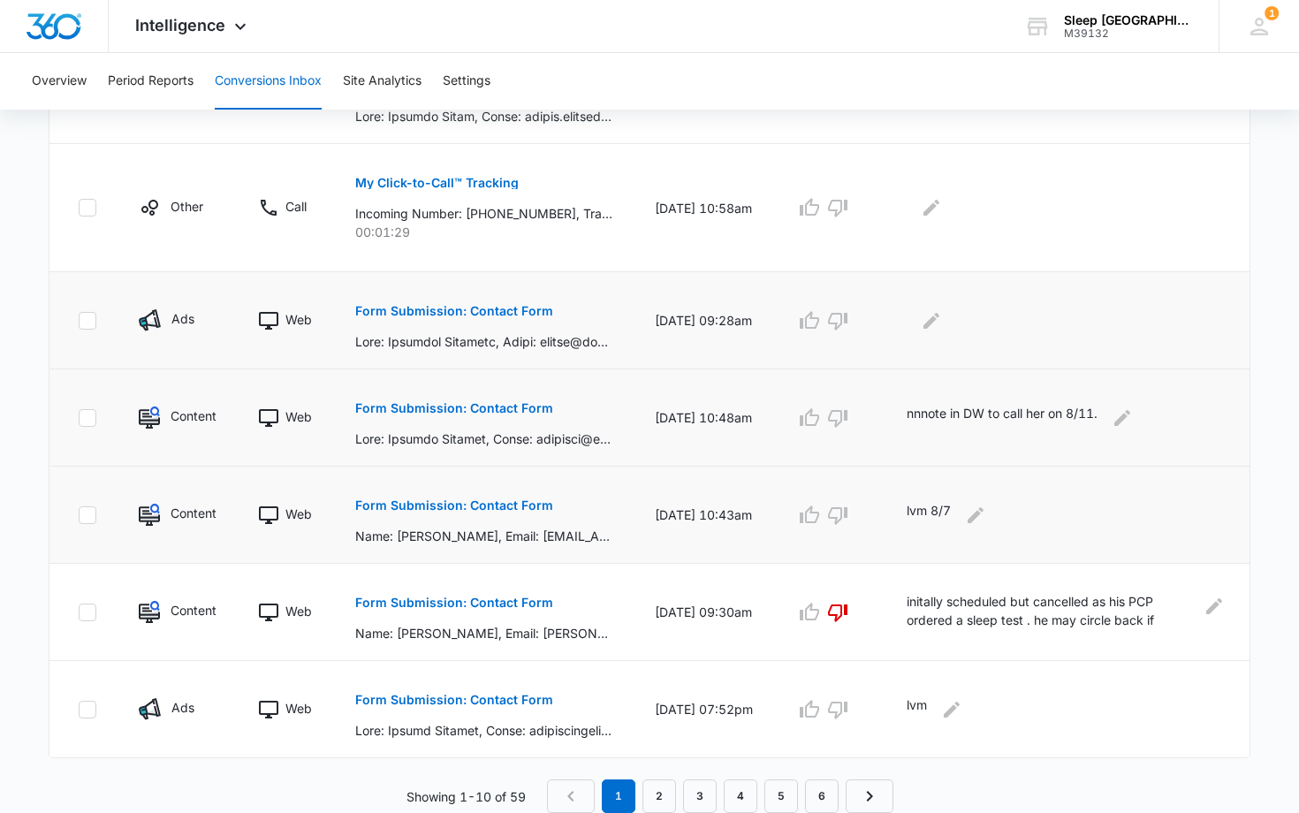
click at [509, 341] on p at bounding box center [483, 341] width 257 height 19
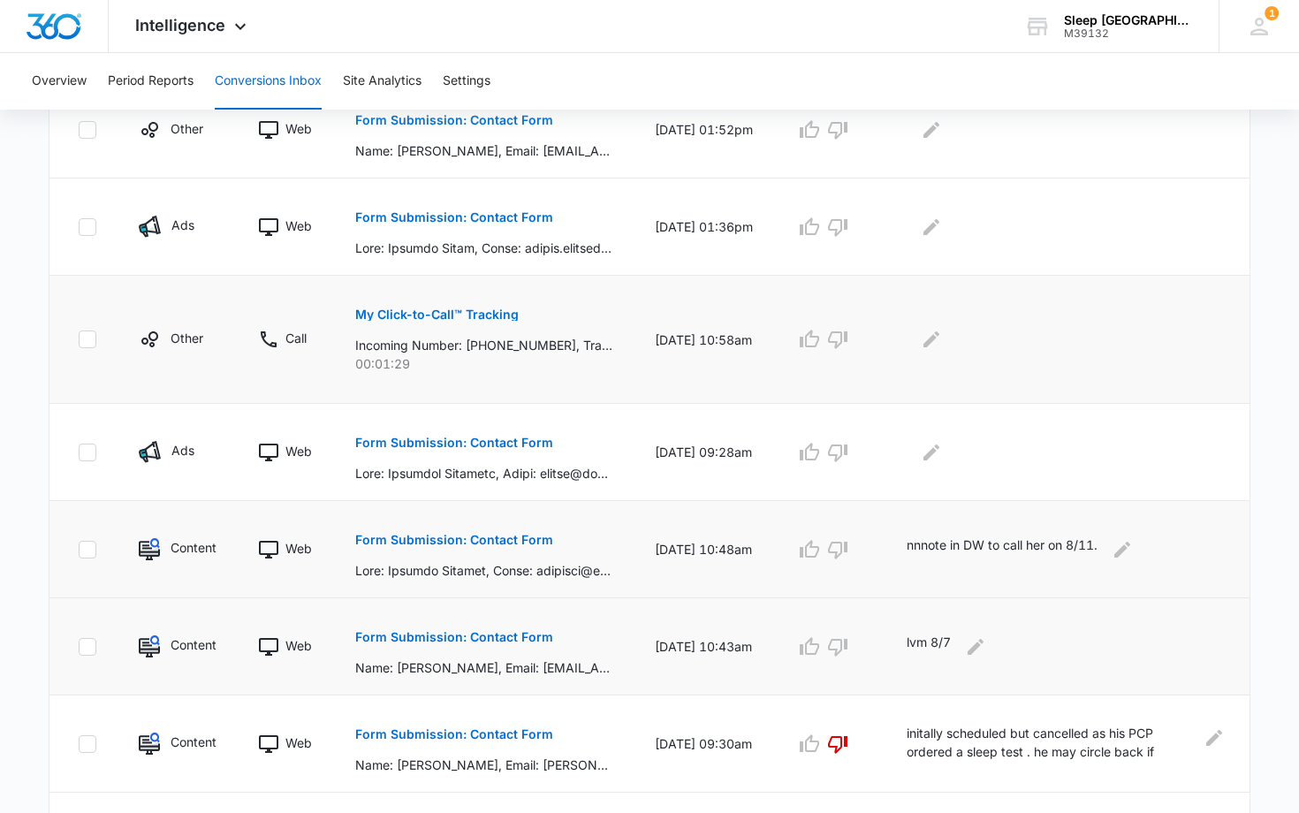
scroll to position [645, 0]
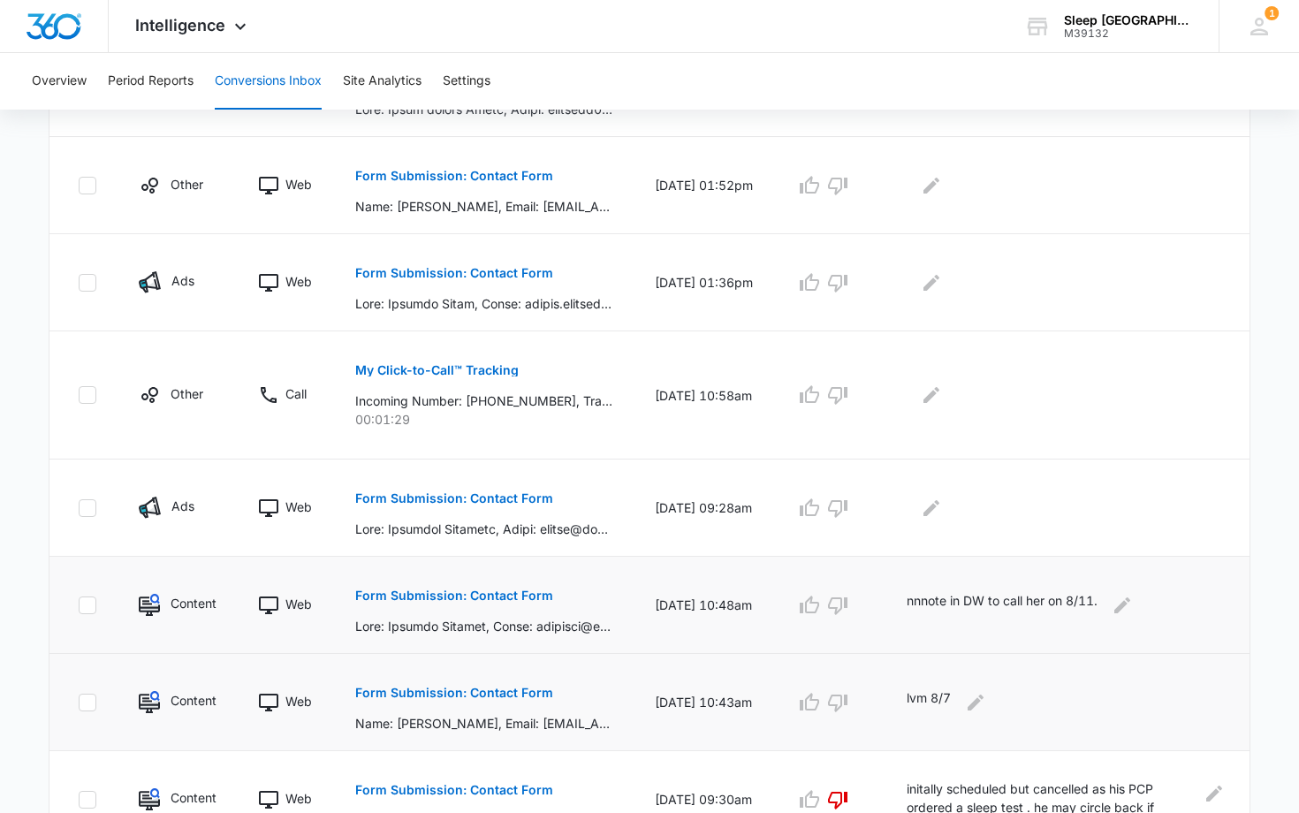
click at [955, 605] on p "nnnote in DW to call her on 8/11." at bounding box center [1002, 605] width 191 height 28
click at [928, 602] on p "nnnote in DW to call her on 8/11." at bounding box center [1002, 605] width 191 height 28
click at [929, 601] on p "nnnote in DW to call her on 8/11." at bounding box center [1002, 605] width 191 height 28
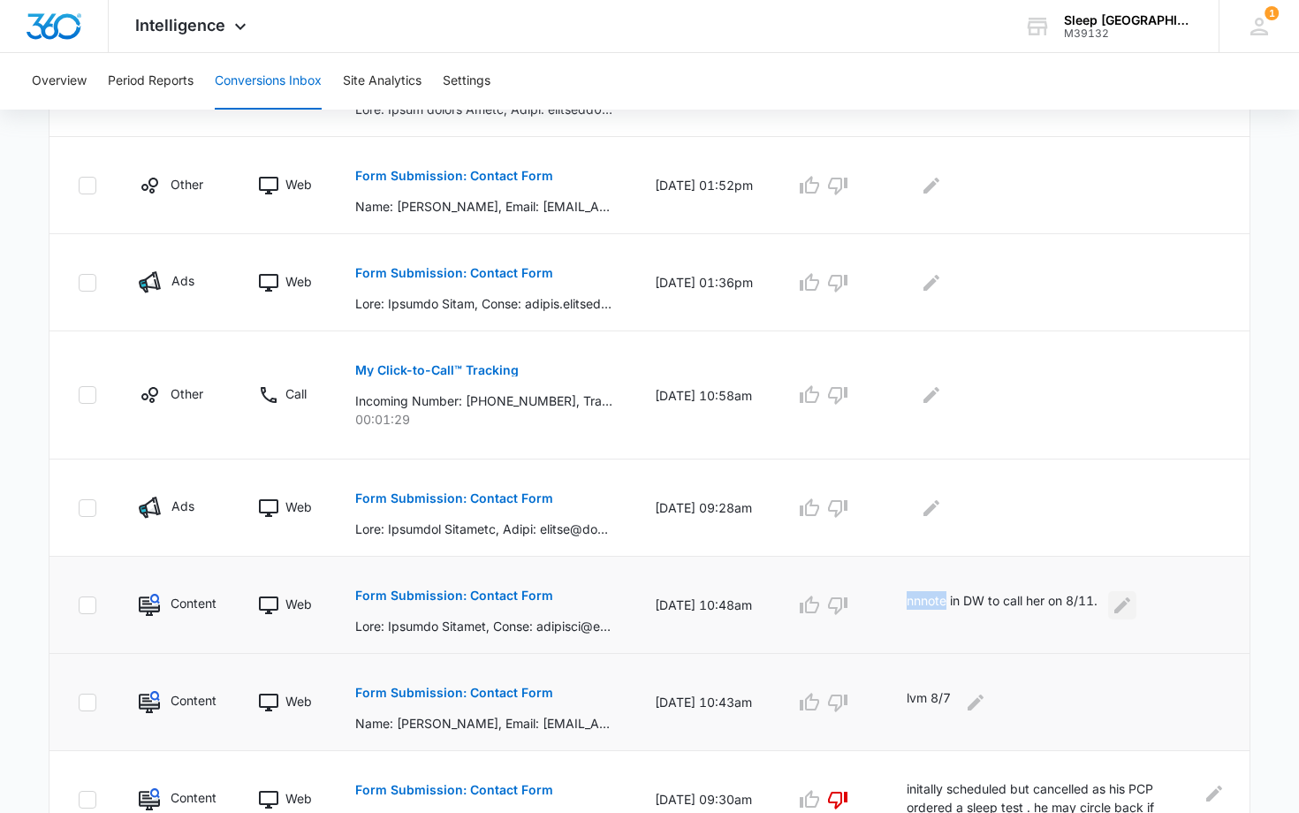
click at [1130, 603] on icon "Edit Comments" at bounding box center [1122, 604] width 16 height 16
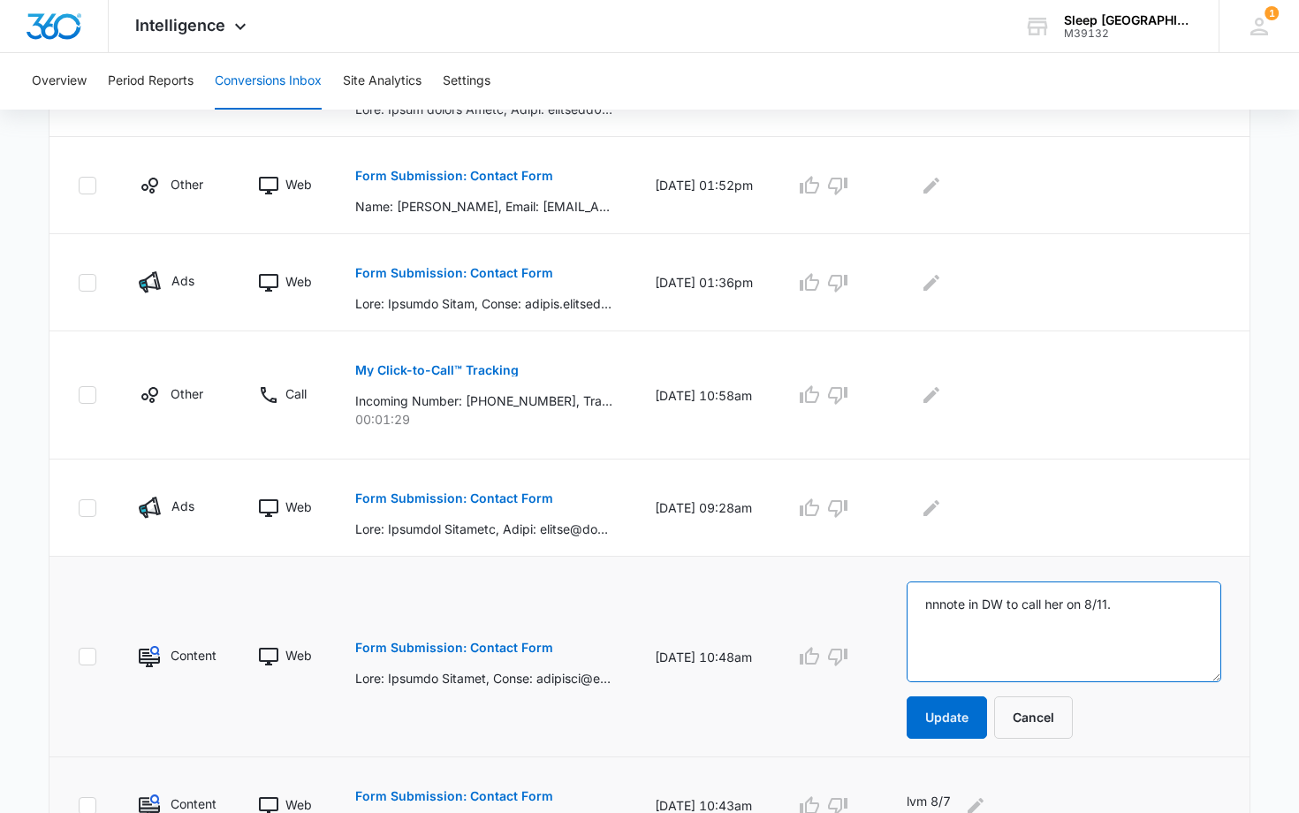
click at [950, 604] on textarea "nnnote in DW to call her on 8/11." at bounding box center [1064, 631] width 315 height 101
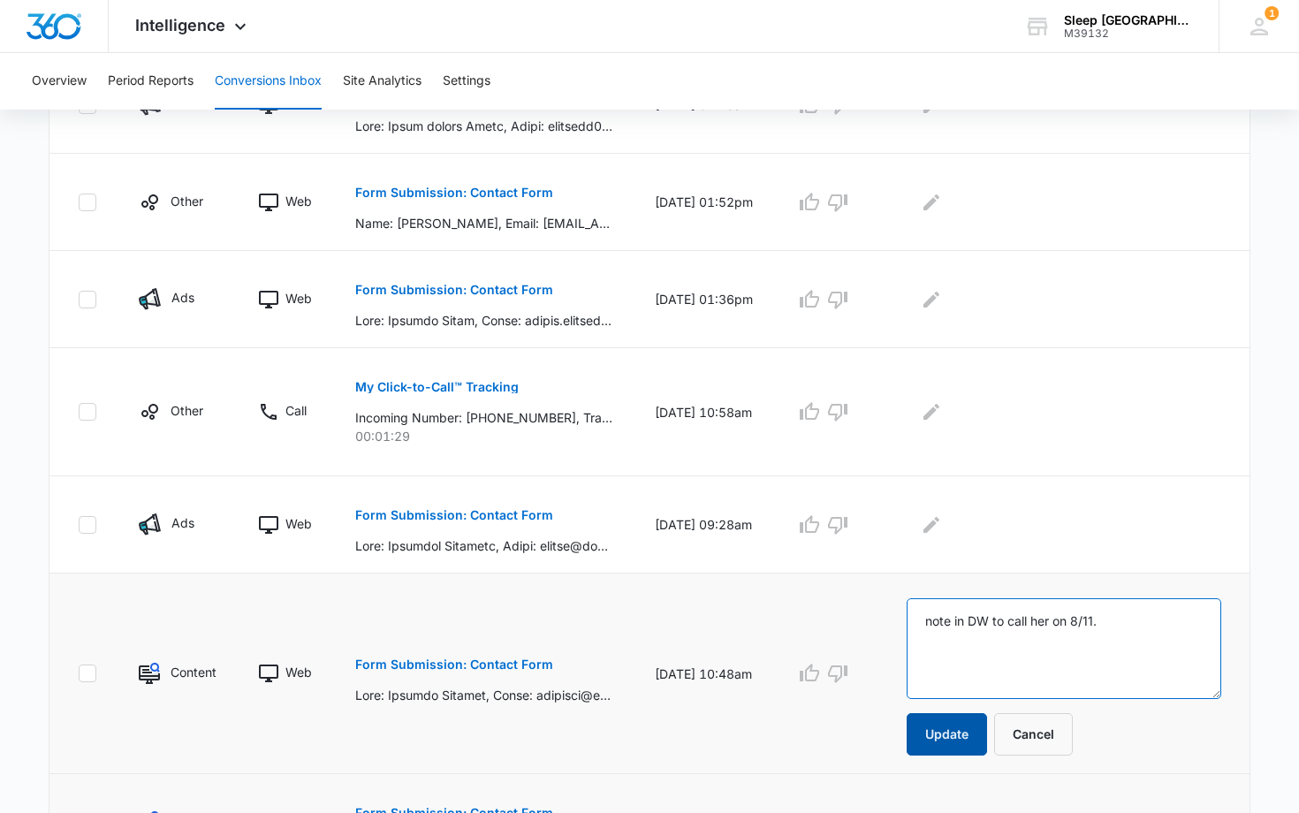
type textarea "note in DW to call her on 8/11."
click at [958, 740] on button "Update" at bounding box center [947, 734] width 80 height 42
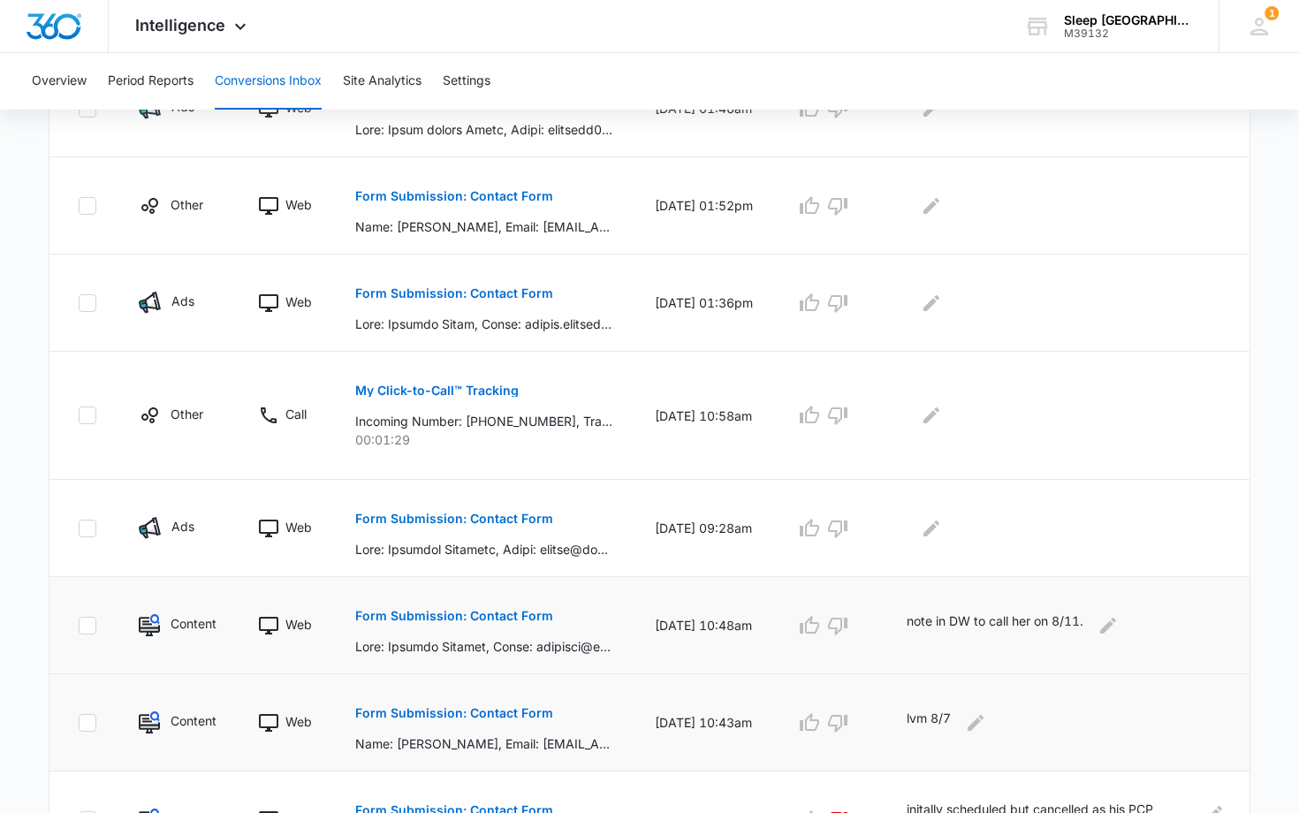
scroll to position [0, 0]
